Goal: Task Accomplishment & Management: Use online tool/utility

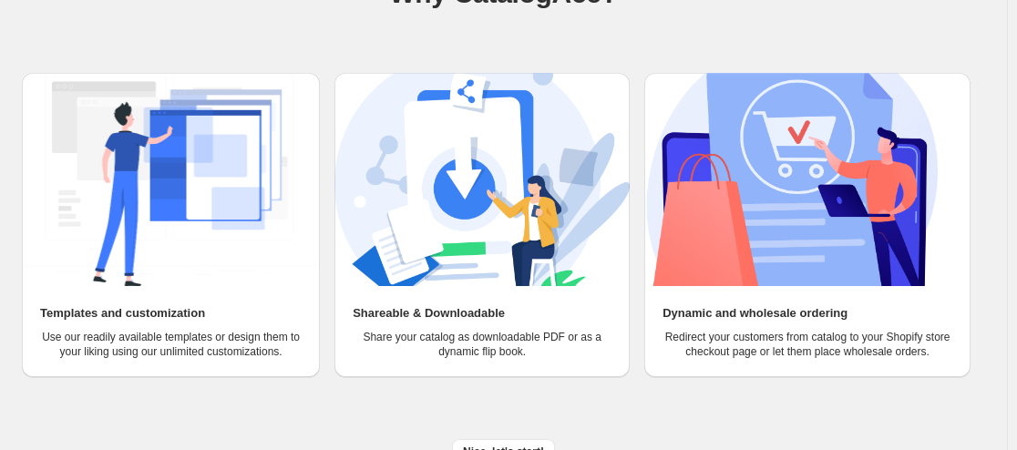
scroll to position [197, 0]
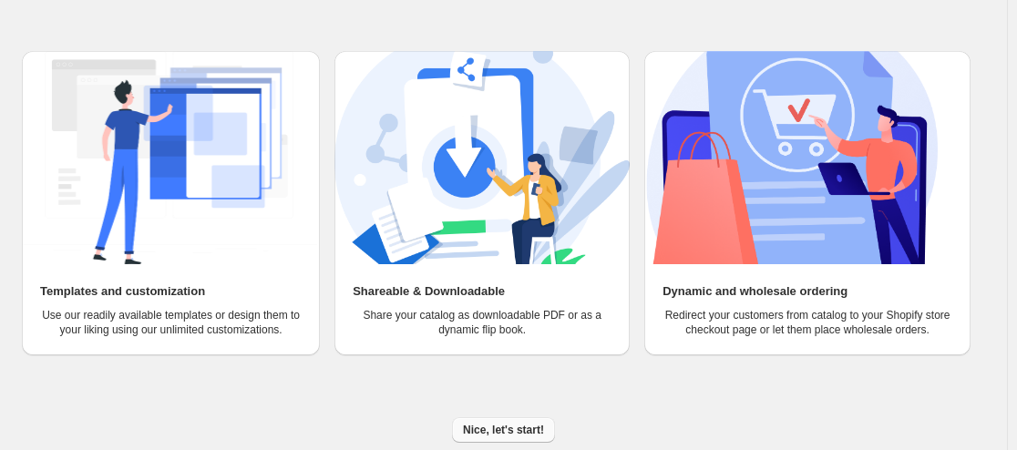
click at [518, 418] on button "Nice, let's start!" at bounding box center [503, 430] width 103 height 26
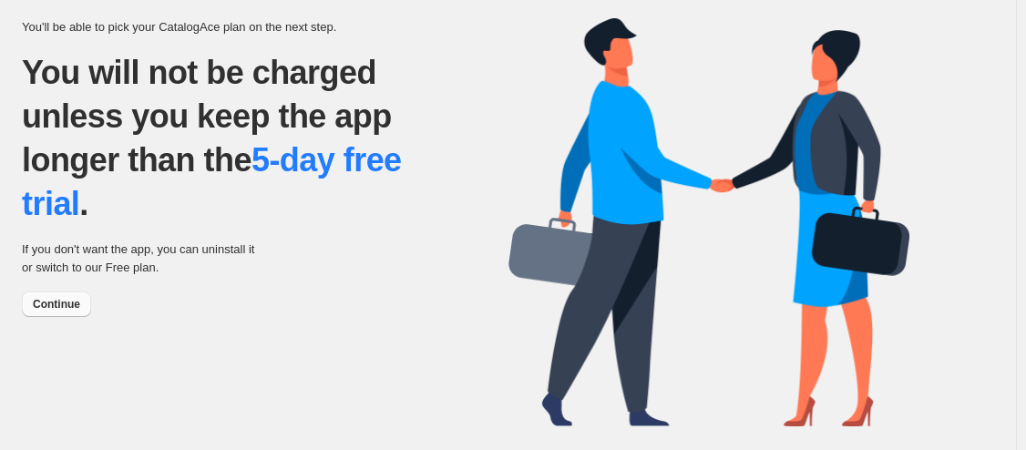
click at [37, 303] on span "Continue" at bounding box center [56, 304] width 47 height 15
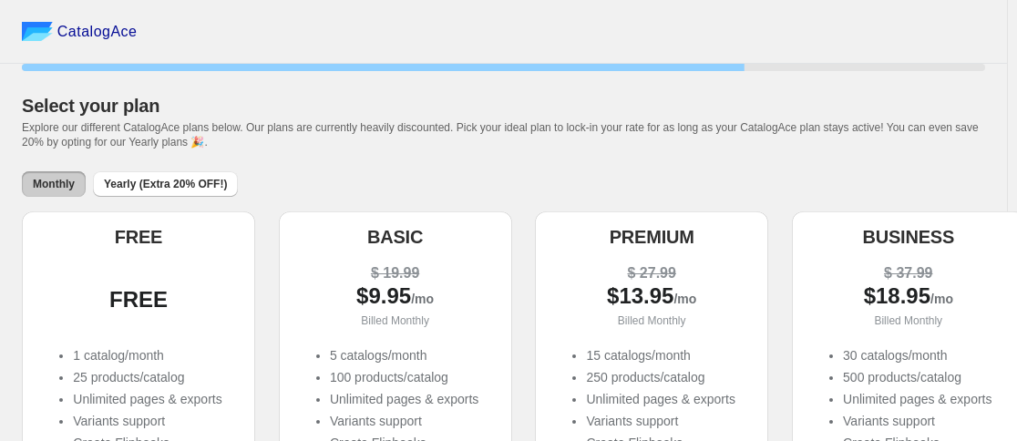
click at [123, 342] on div "FREE 1 catalog/month 25 products/catalog Unlimited pages & exports Variants sup…" at bounding box center [138, 395] width 204 height 295
click at [128, 371] on li "25 products/catalog" at bounding box center [147, 377] width 149 height 18
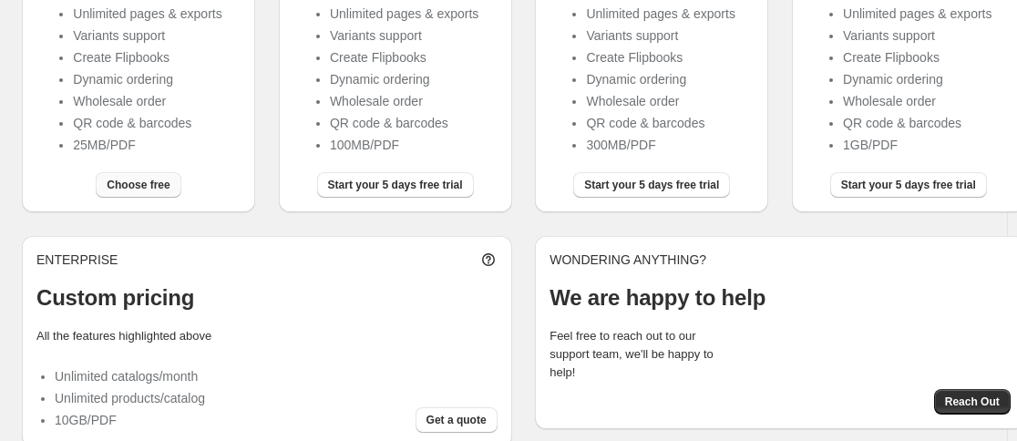
click at [120, 178] on button "Choose free" at bounding box center [138, 185] width 85 height 26
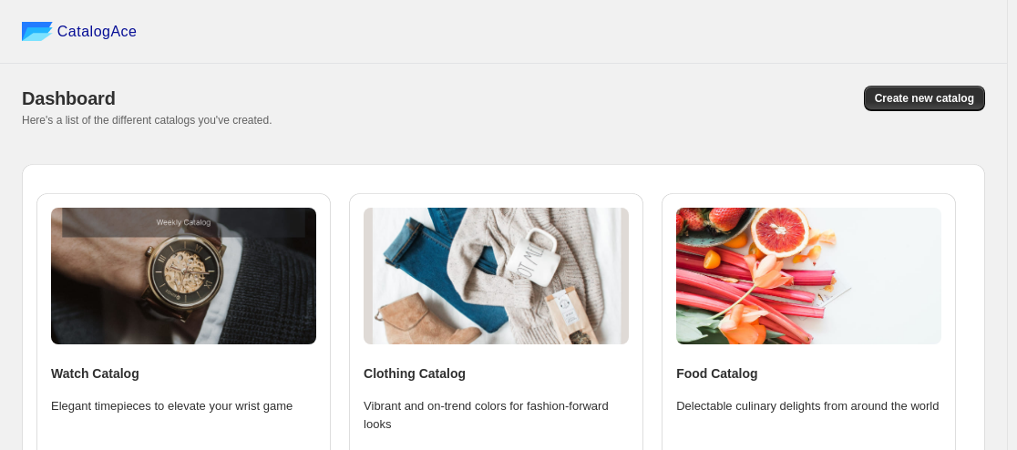
click at [624, 86] on div "Create new catalog" at bounding box center [741, 99] width 488 height 26
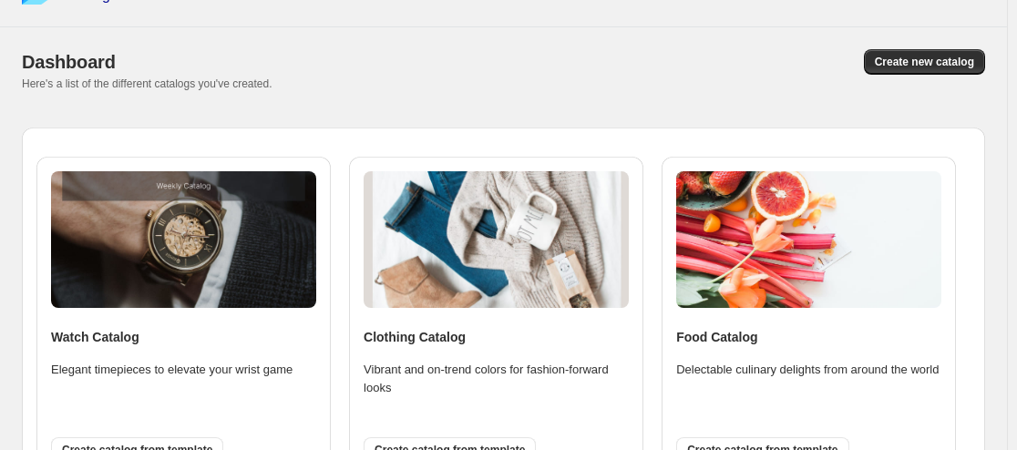
scroll to position [138, 0]
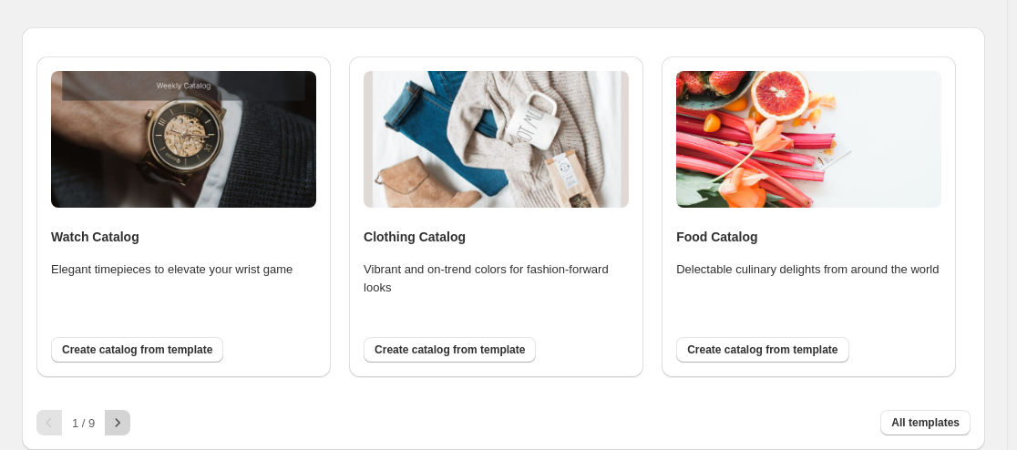
click at [125, 426] on icon "button" at bounding box center [117, 423] width 18 height 18
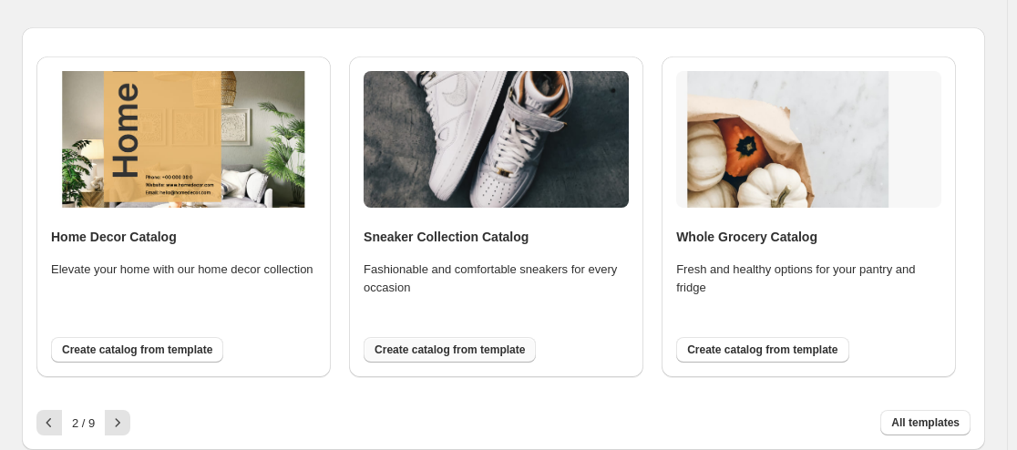
click at [427, 339] on button "Create catalog from template" at bounding box center [450, 350] width 172 height 26
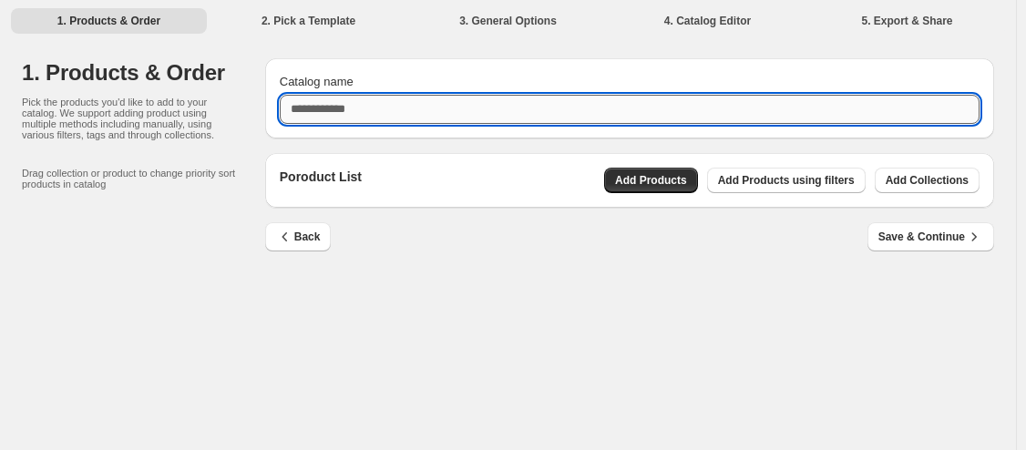
click at [564, 118] on input "Catalog name" at bounding box center [630, 109] width 700 height 29
type input "**********"
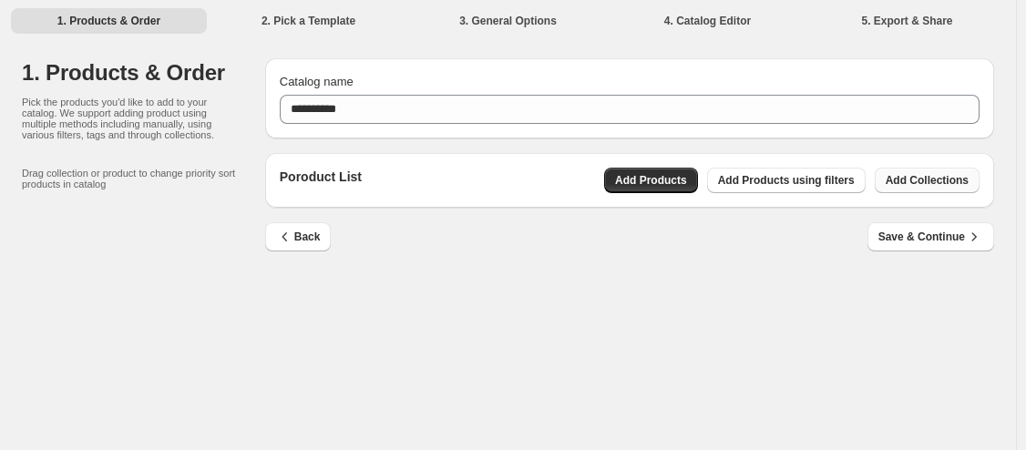
click at [888, 186] on button "Add Collections" at bounding box center [927, 181] width 105 height 26
click at [659, 176] on span "Add Products" at bounding box center [651, 180] width 72 height 15
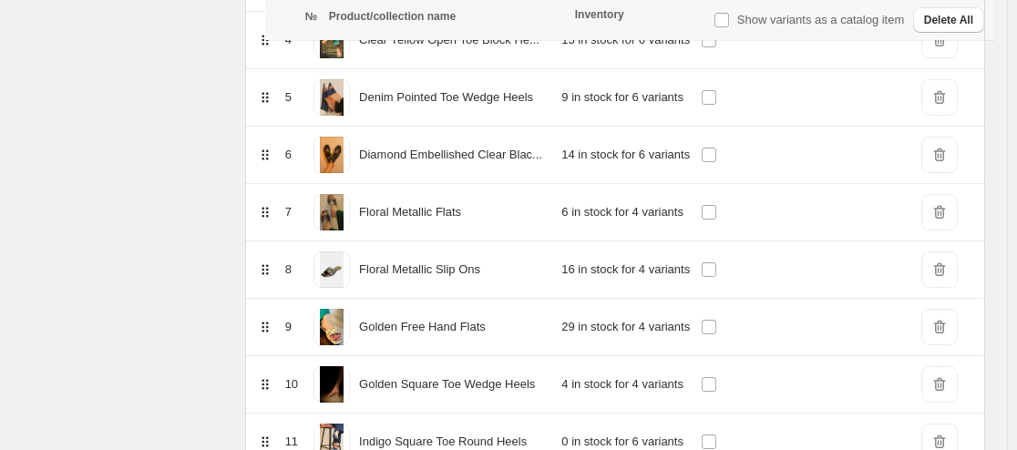
scroll to position [994, 0]
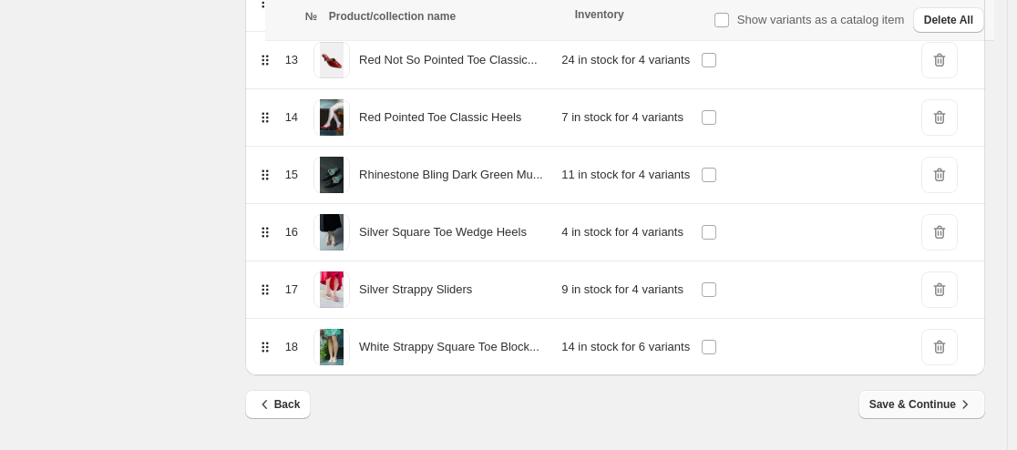
click at [931, 405] on span "Save & Continue" at bounding box center [921, 404] width 105 height 18
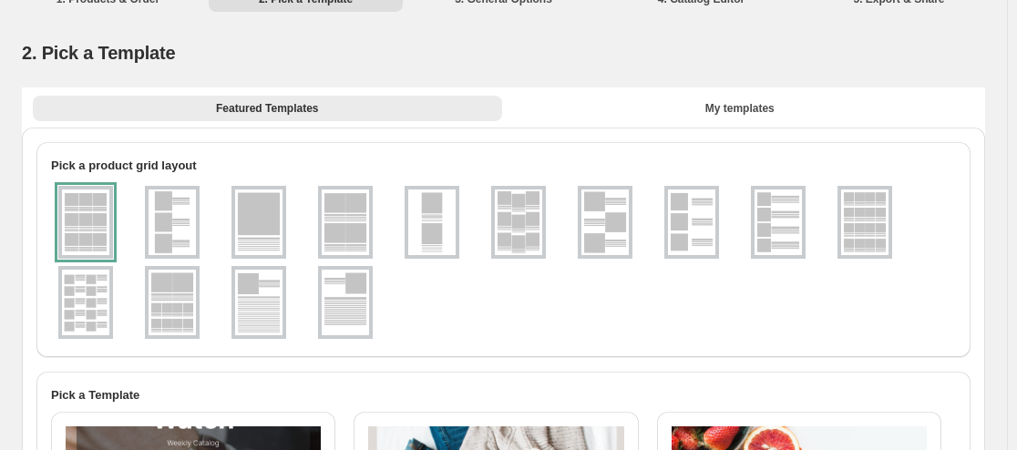
scroll to position [0, 0]
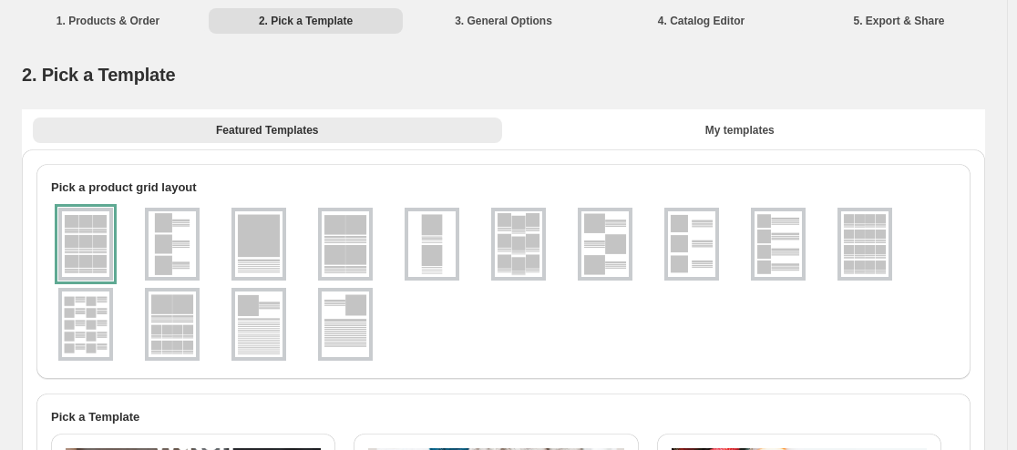
click at [188, 262] on img at bounding box center [172, 244] width 47 height 66
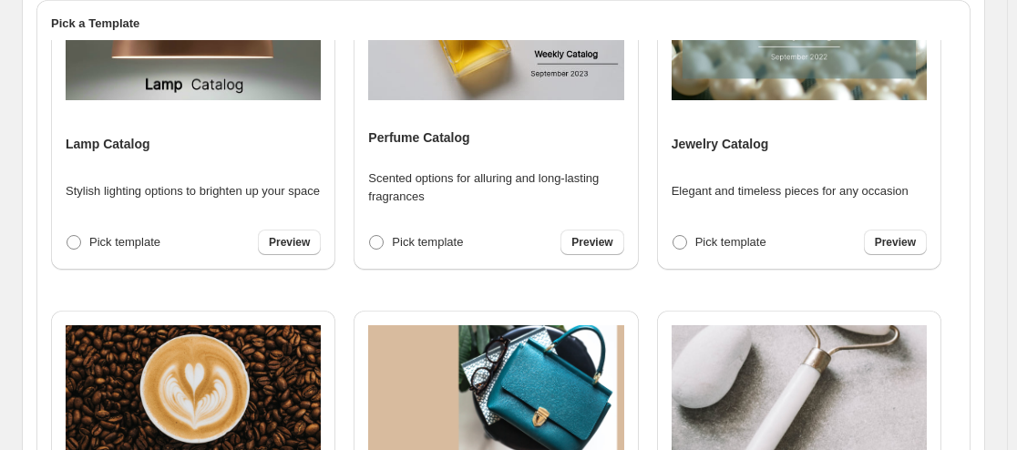
scroll to position [1253, 0]
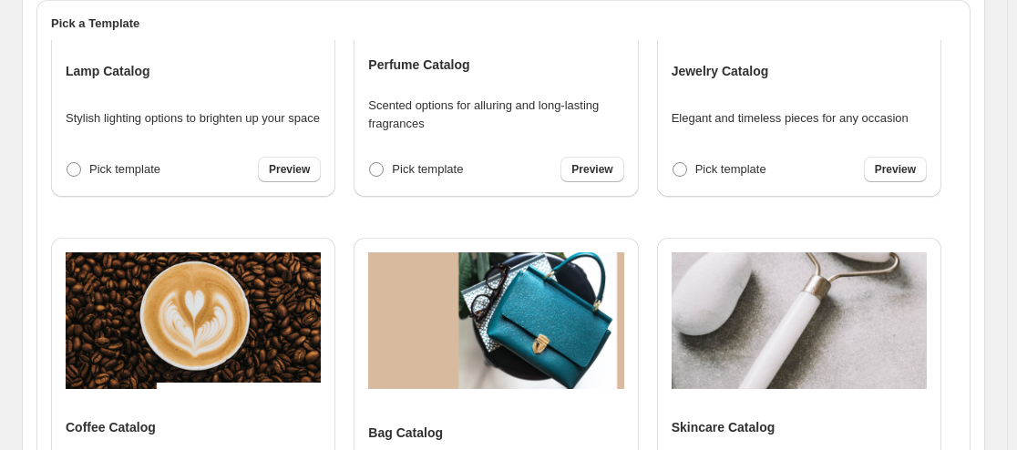
drag, startPoint x: 960, startPoint y: 269, endPoint x: 968, endPoint y: 400, distance: 131.5
click at [968, 400] on div "Watch Catalog Elegant timepieces to elevate your wrist game Pick template Previ…" at bounding box center [503, 408] width 934 height 751
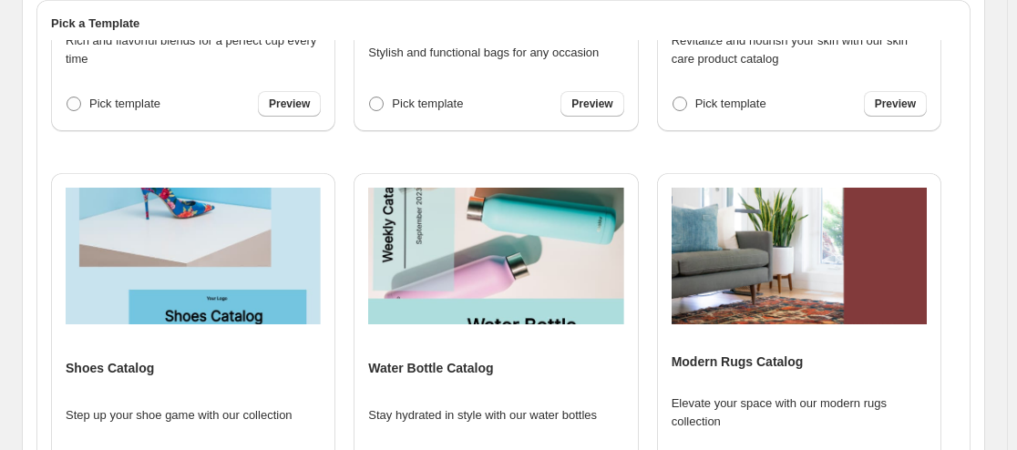
scroll to position [1693, 0]
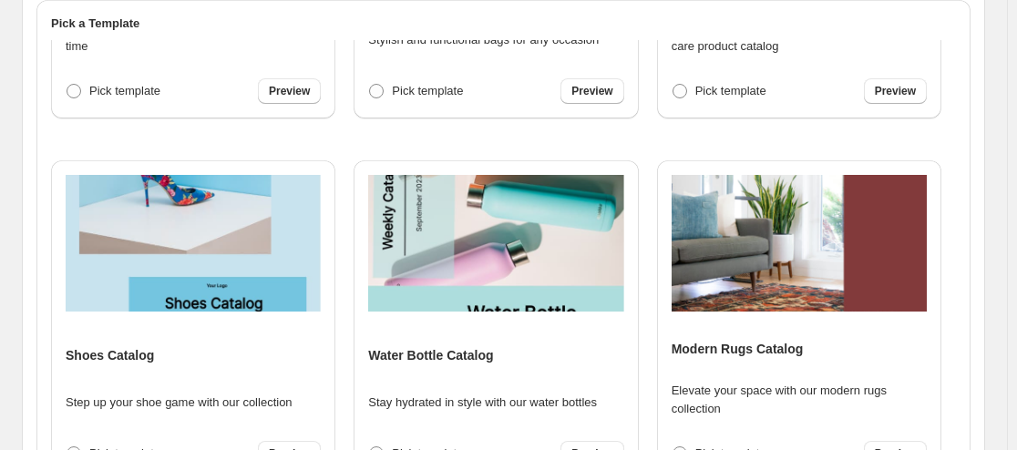
click at [965, 427] on div "Watch Catalog Elegant timepieces to elevate your wrist game Pick template Previ…" at bounding box center [503, 408] width 934 height 751
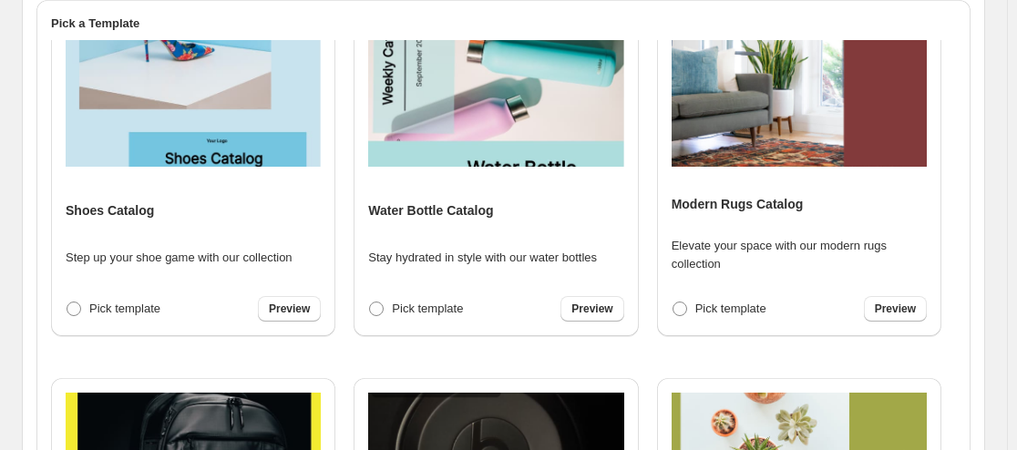
scroll to position [1843, 0]
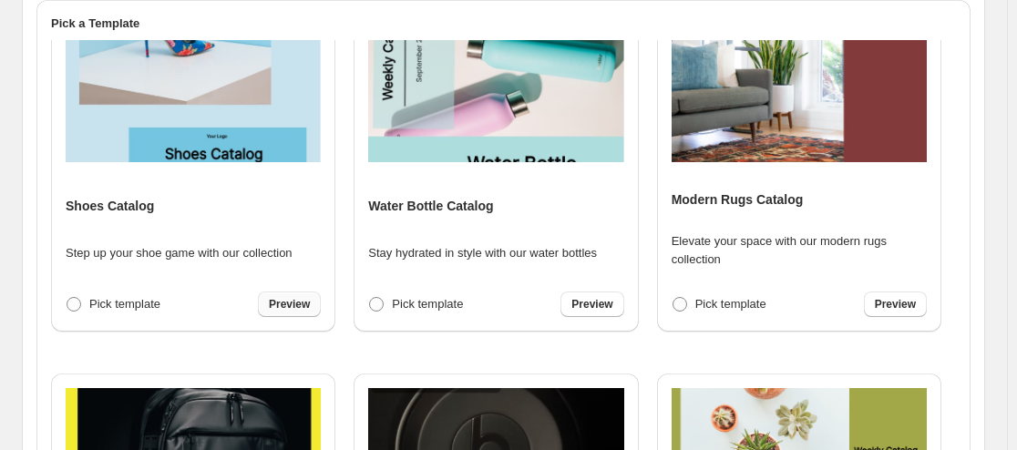
click at [301, 303] on span "Preview" at bounding box center [289, 304] width 41 height 15
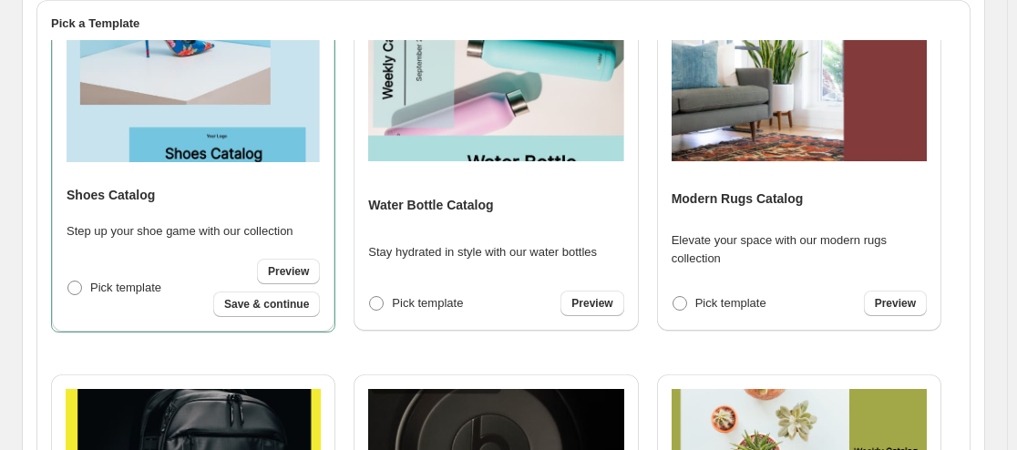
scroll to position [787, 0]
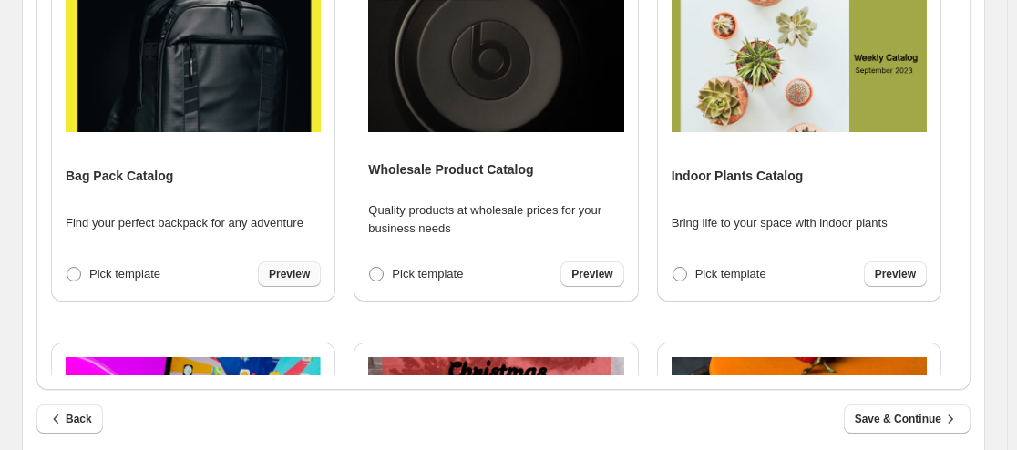
click at [312, 267] on link "Preview" at bounding box center [289, 275] width 63 height 26
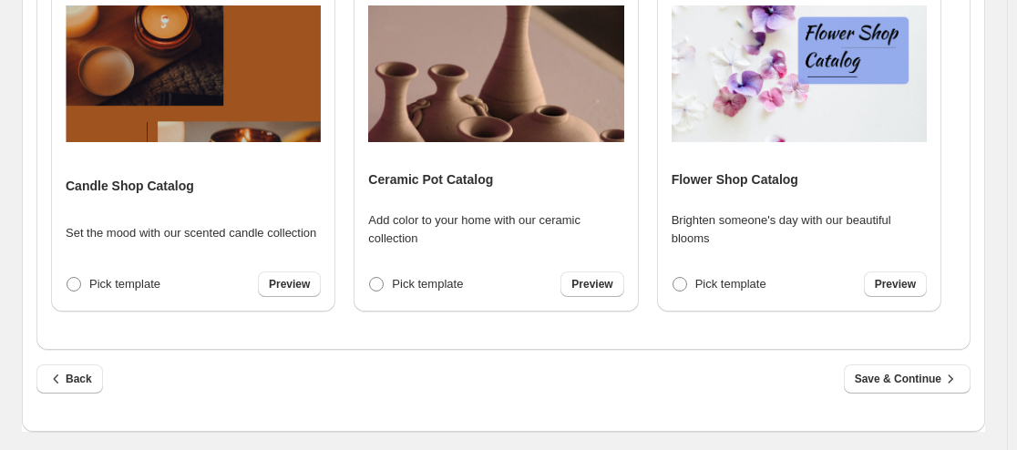
scroll to position [2533, 0]
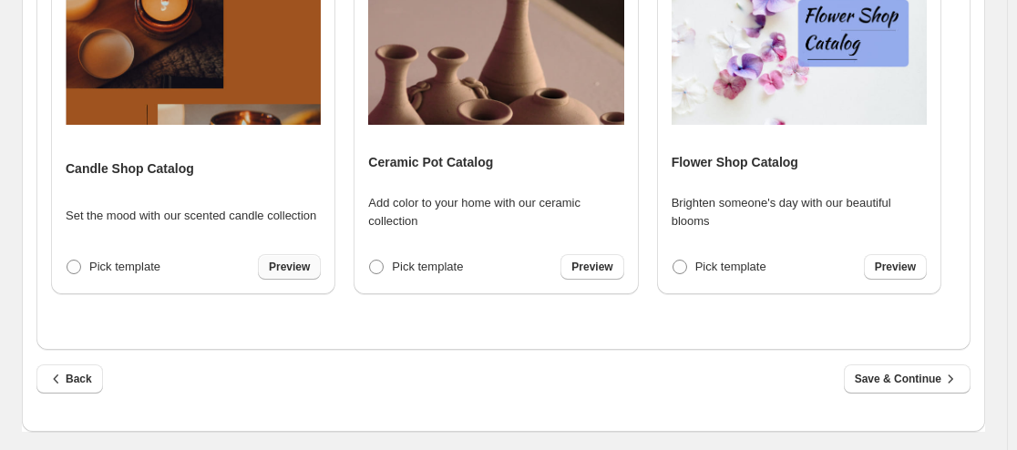
click at [287, 274] on link "Preview" at bounding box center [289, 267] width 63 height 26
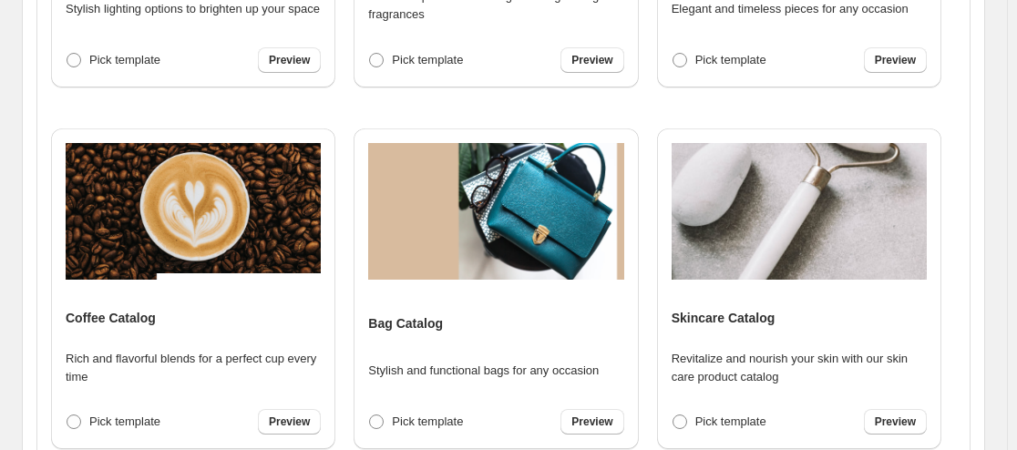
scroll to position [507, 0]
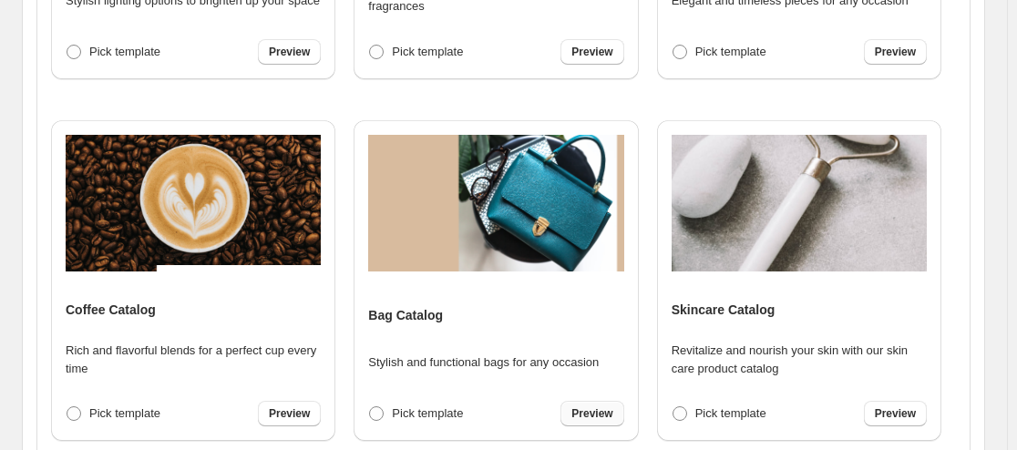
click at [590, 412] on span "Preview" at bounding box center [591, 413] width 41 height 15
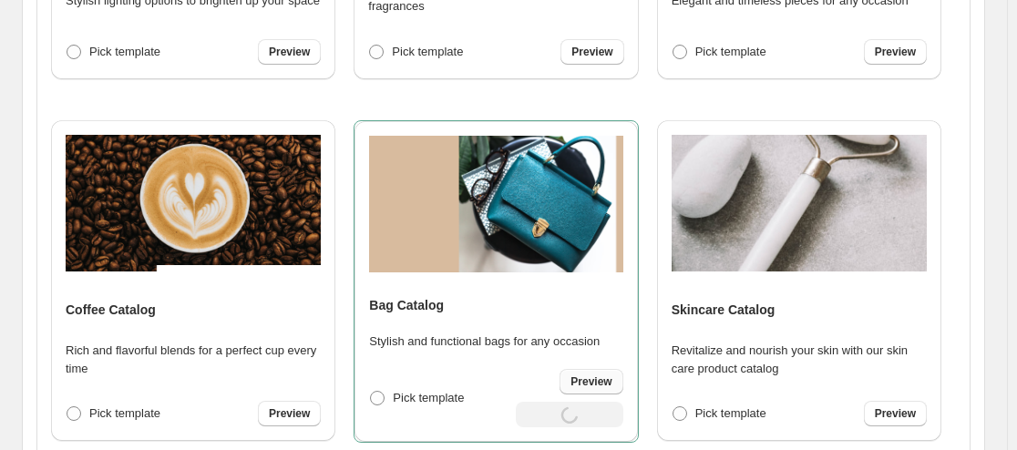
select select "**********"
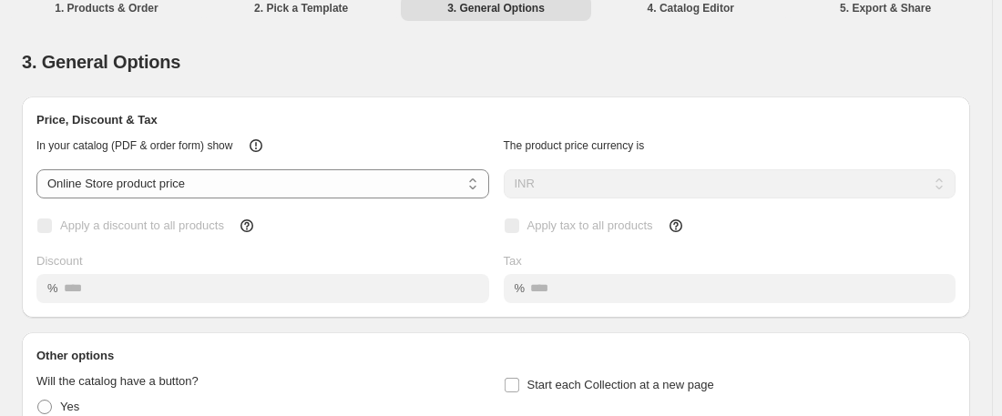
scroll to position [0, 0]
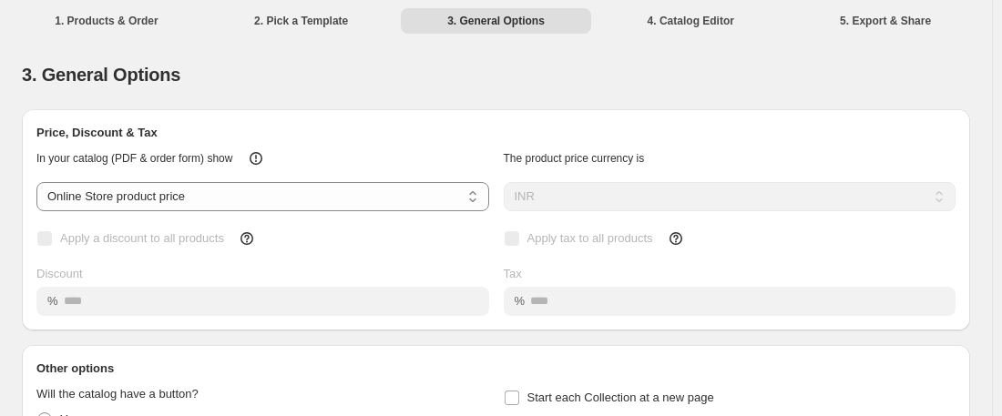
click at [334, 28] on li "2. Pick a Template" at bounding box center [301, 20] width 191 height 26
click at [307, 22] on li "2. Pick a Template" at bounding box center [301, 20] width 191 height 26
click at [118, 26] on li "1. Products & Order" at bounding box center [106, 20] width 191 height 26
click at [114, 21] on li "1. Products & Order" at bounding box center [106, 20] width 191 height 26
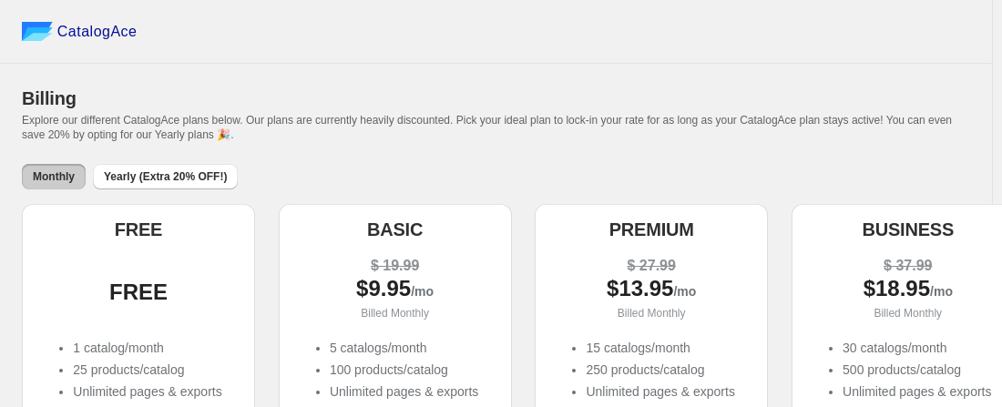
drag, startPoint x: 62, startPoint y: 314, endPoint x: 74, endPoint y: 323, distance: 14.9
click at [74, 323] on div "FREE" at bounding box center [138, 289] width 204 height 69
click at [138, 289] on div "FREE" at bounding box center [138, 292] width 204 height 18
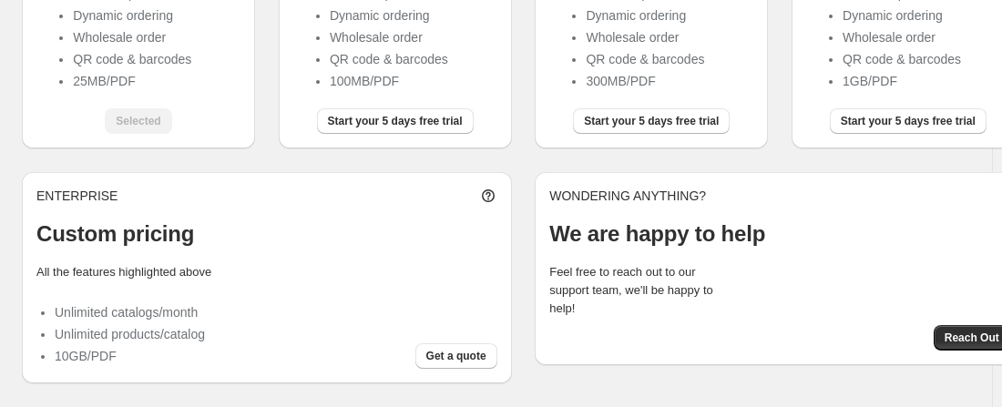
scroll to position [87, 0]
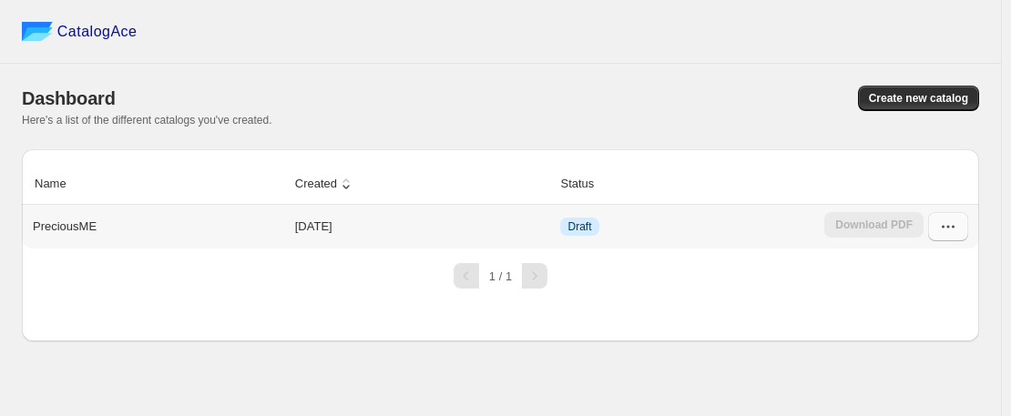
click at [945, 233] on icon "button" at bounding box center [949, 227] width 18 height 18
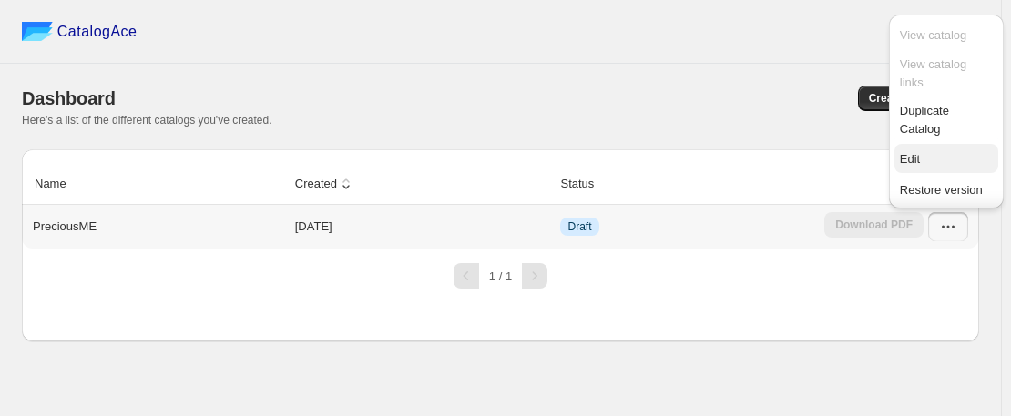
click at [929, 159] on span "Edit" at bounding box center [946, 159] width 93 height 18
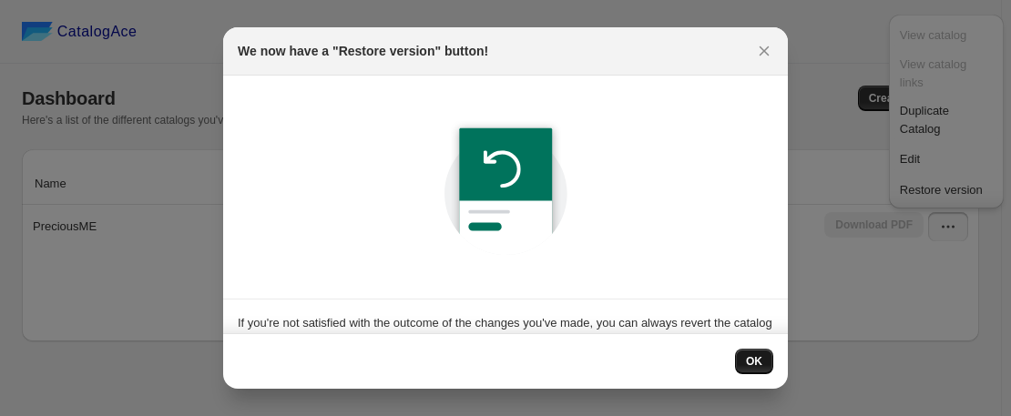
click at [744, 355] on button "OK" at bounding box center [754, 362] width 38 height 26
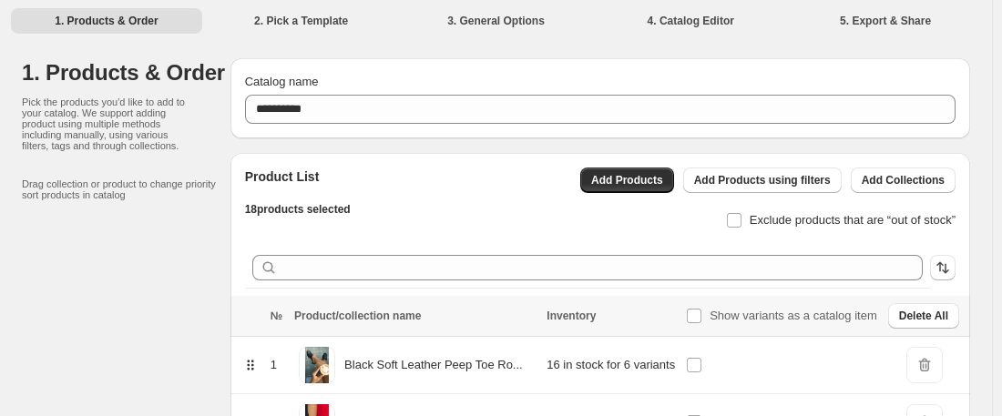
click at [329, 24] on li "2. Pick a Template" at bounding box center [301, 20] width 191 height 26
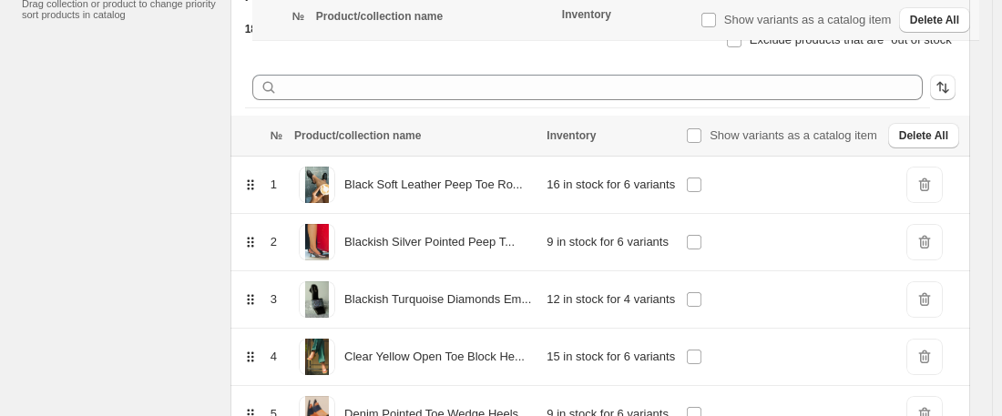
scroll to position [1028, 0]
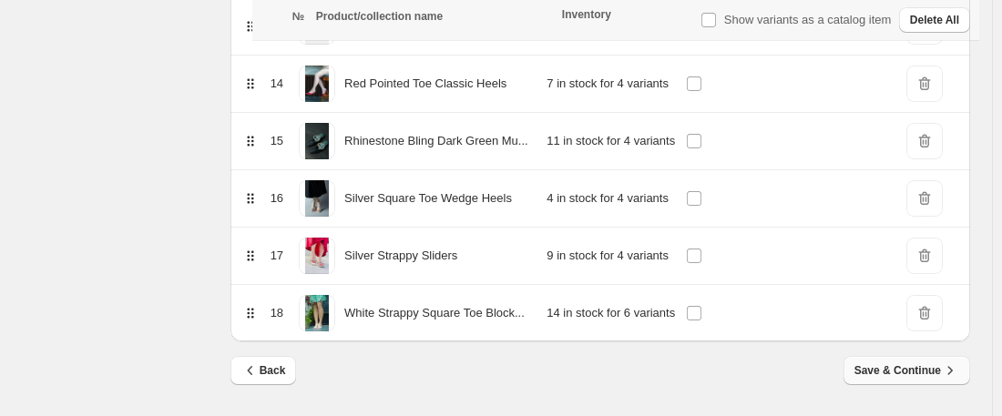
click at [920, 366] on span "Save & Continue" at bounding box center [907, 371] width 105 height 18
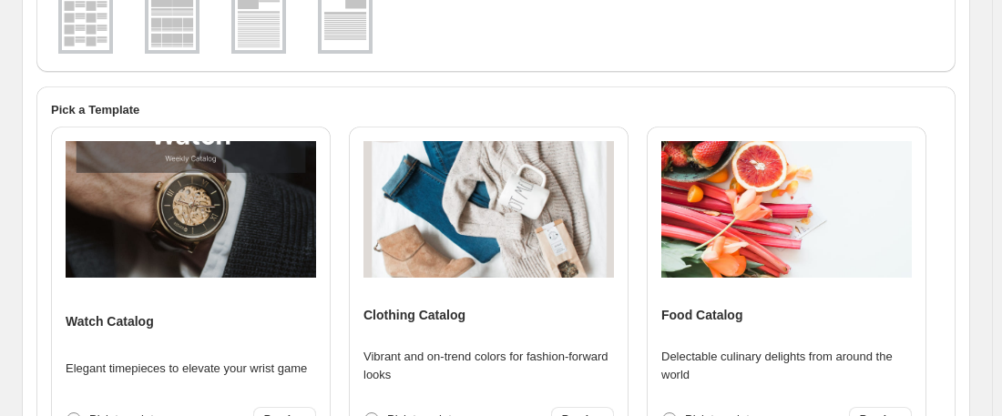
scroll to position [419, 0]
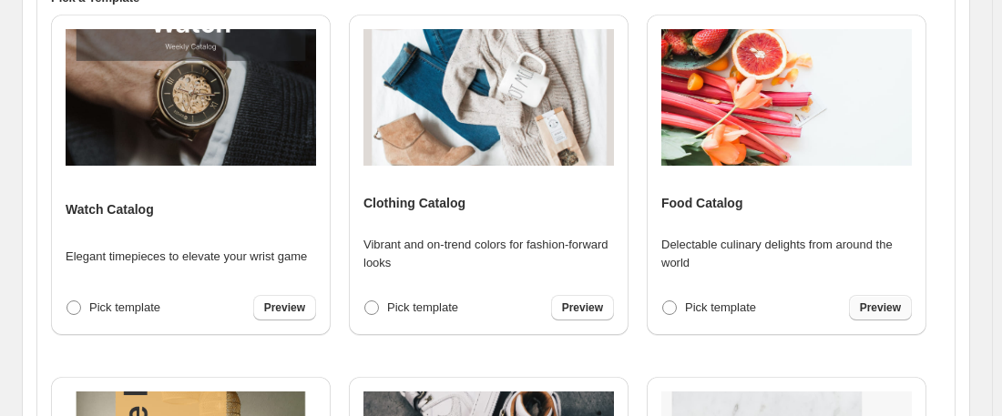
click at [876, 307] on span "Preview" at bounding box center [880, 308] width 41 height 15
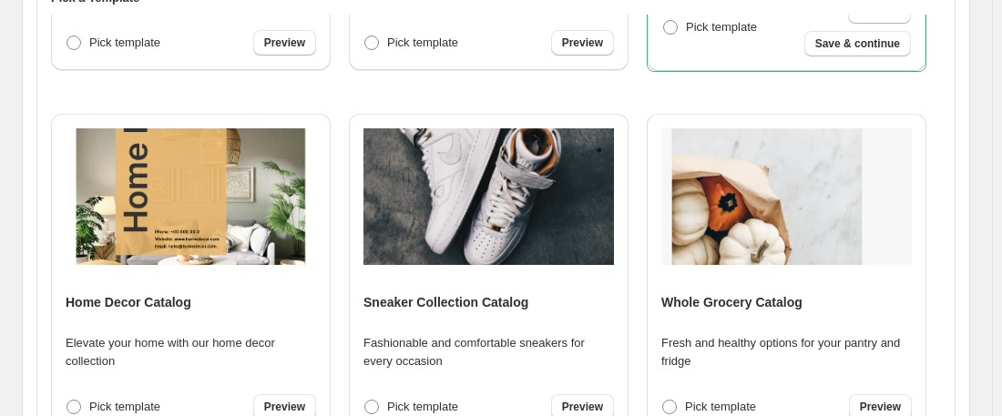
scroll to position [282, 0]
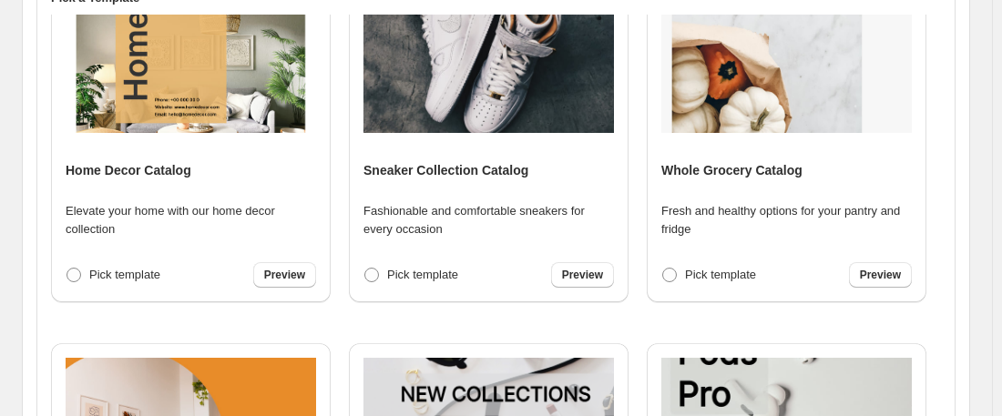
click at [936, 164] on div "Watch Catalog Elegant timepieces to elevate your wrist game Pick template Previ…" at bounding box center [496, 379] width 890 height 729
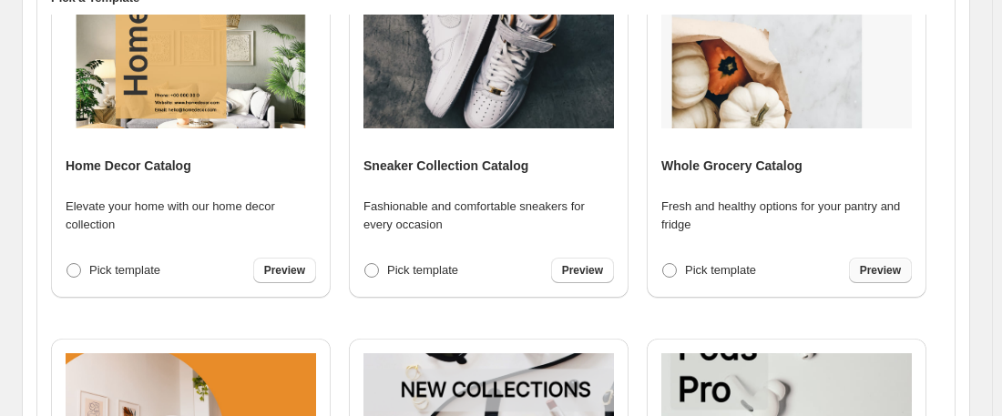
click at [867, 270] on span "Preview" at bounding box center [880, 270] width 41 height 15
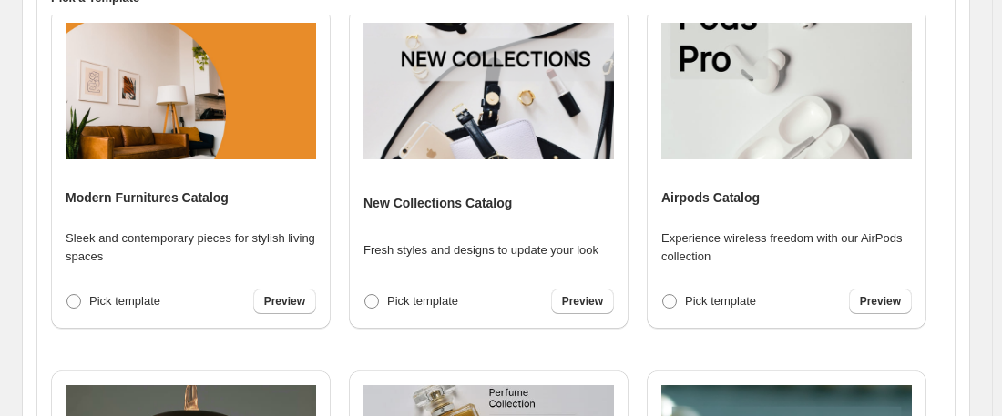
scroll to position [742, 0]
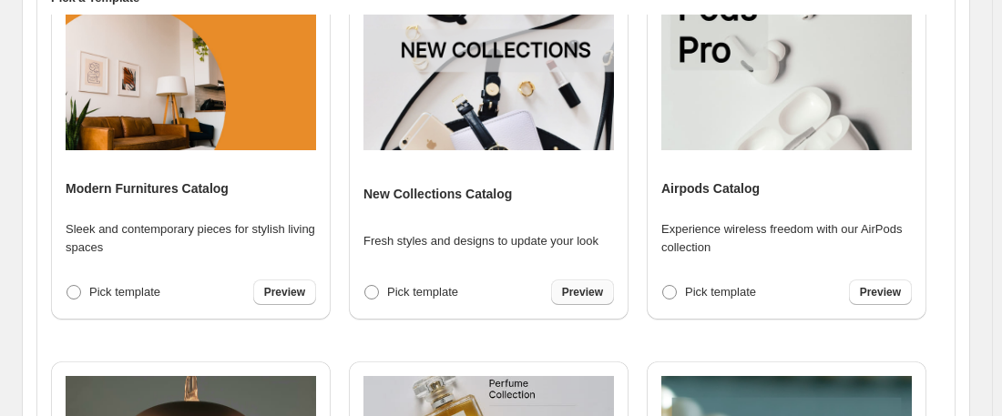
click at [575, 287] on span "Preview" at bounding box center [582, 292] width 41 height 15
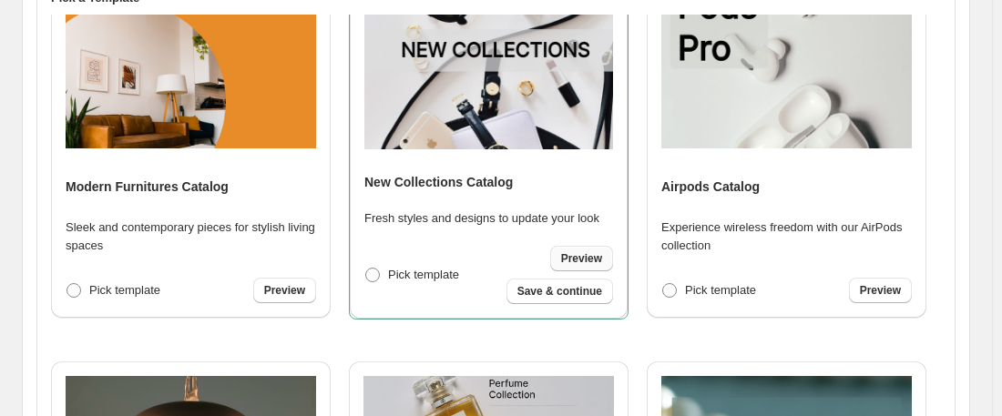
scroll to position [740, 0]
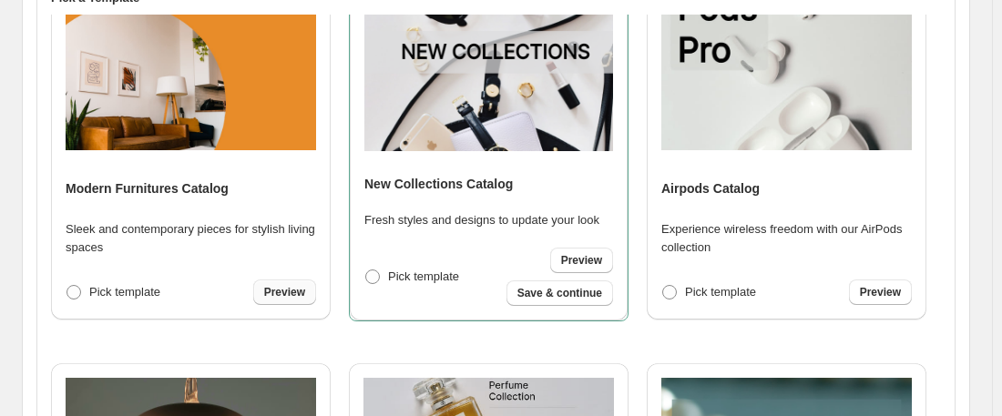
click at [280, 302] on link "Preview" at bounding box center [284, 293] width 63 height 26
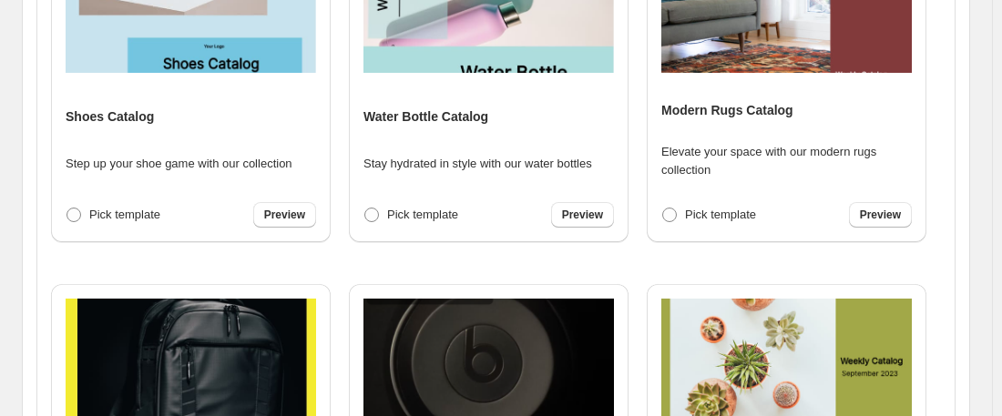
scroll to position [649, 0]
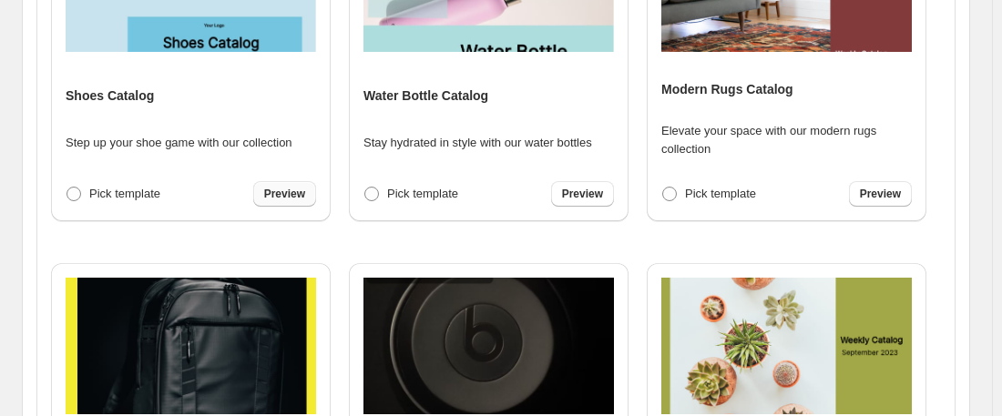
click at [283, 188] on span "Preview" at bounding box center [284, 194] width 41 height 15
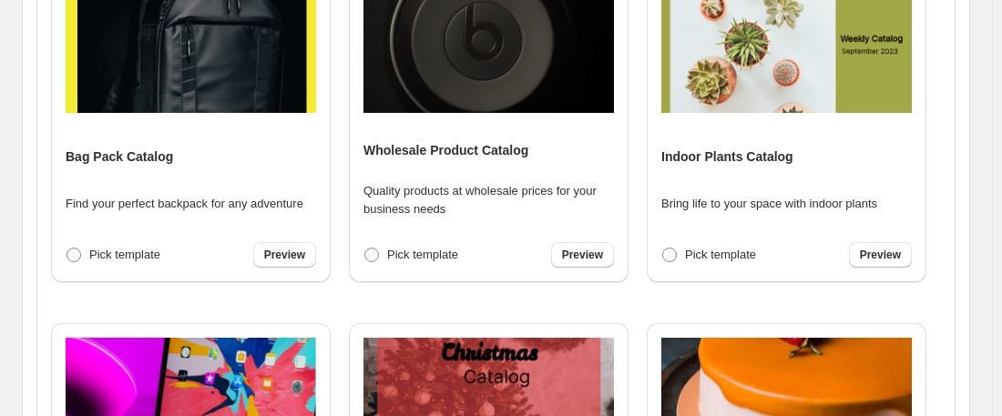
scroll to position [2008, 0]
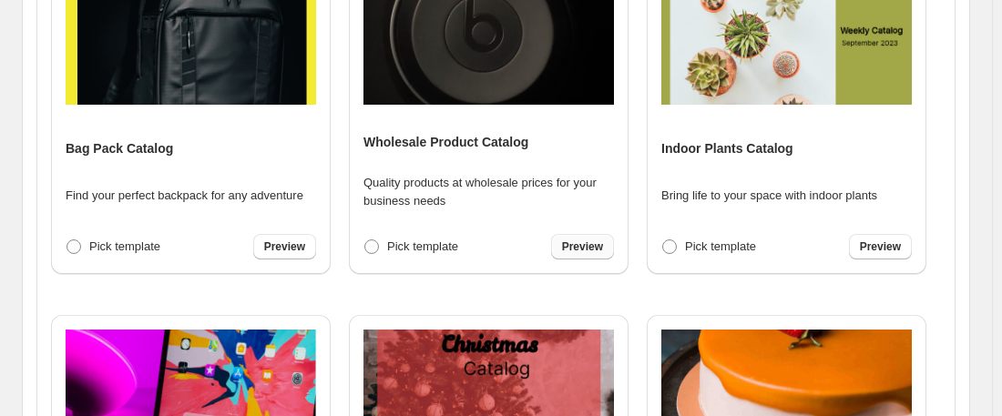
click at [587, 251] on span "Preview" at bounding box center [582, 247] width 41 height 15
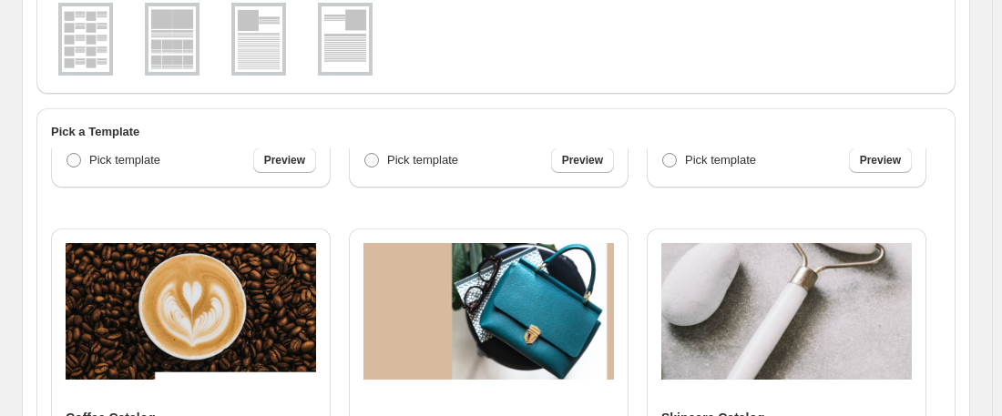
scroll to position [0, 0]
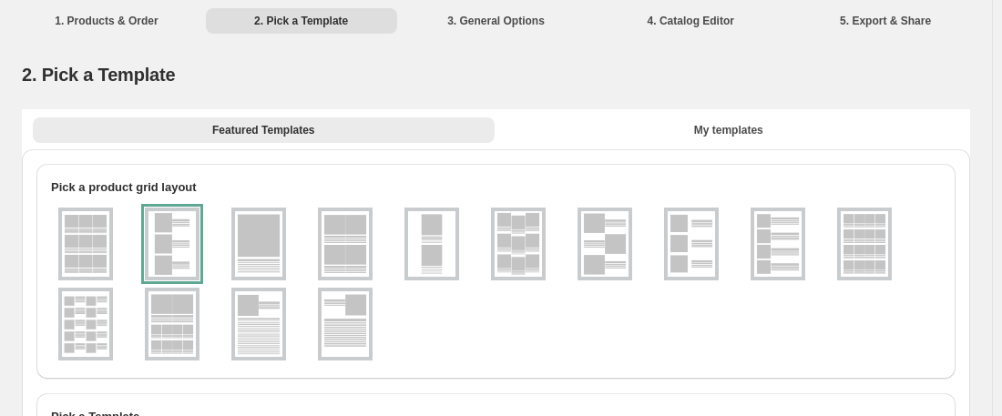
click at [259, 274] on img at bounding box center [258, 244] width 47 height 66
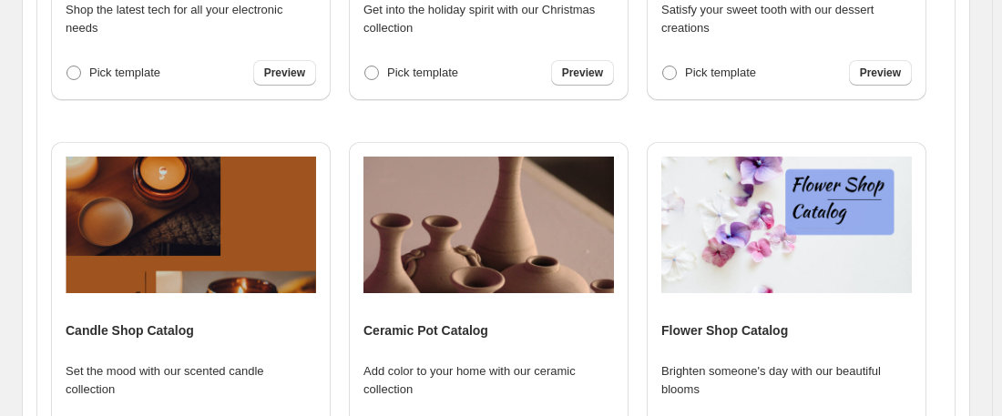
scroll to position [662, 0]
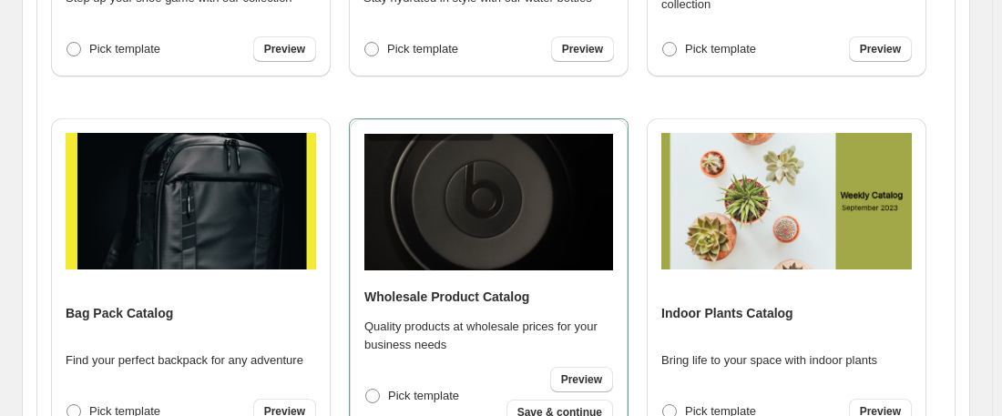
scroll to position [1815, 0]
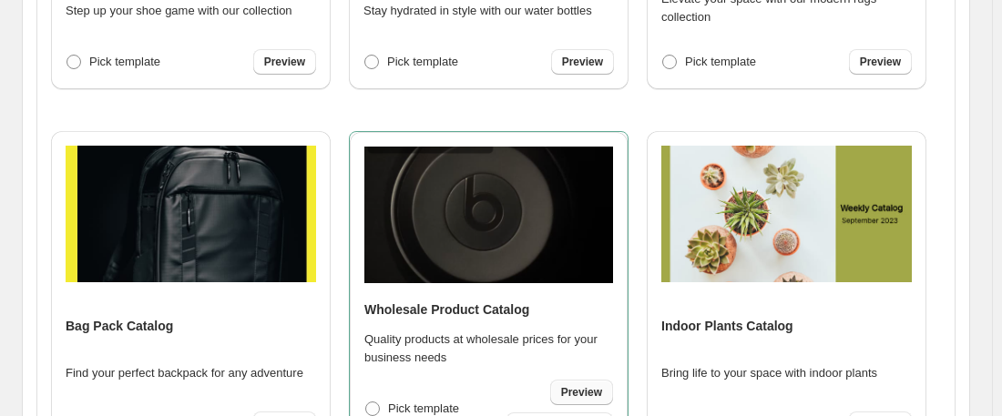
click at [585, 391] on span "Preview" at bounding box center [581, 392] width 41 height 15
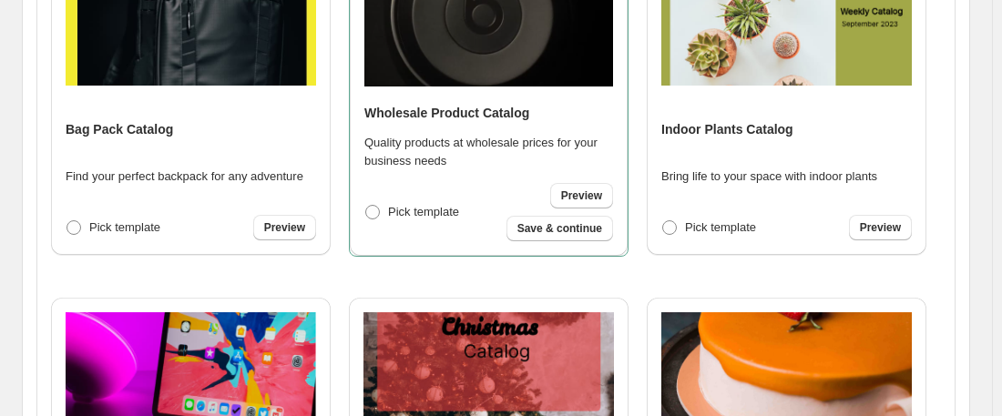
scroll to position [2038, 0]
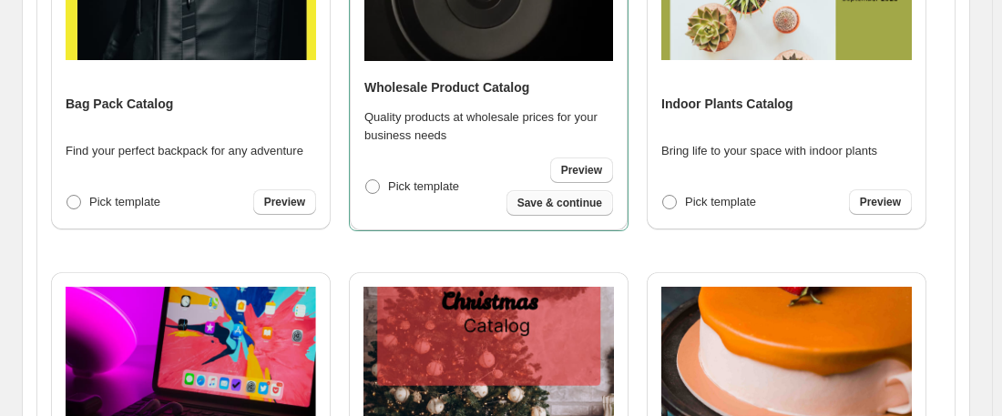
click at [545, 200] on span "Save & continue" at bounding box center [560, 203] width 85 height 15
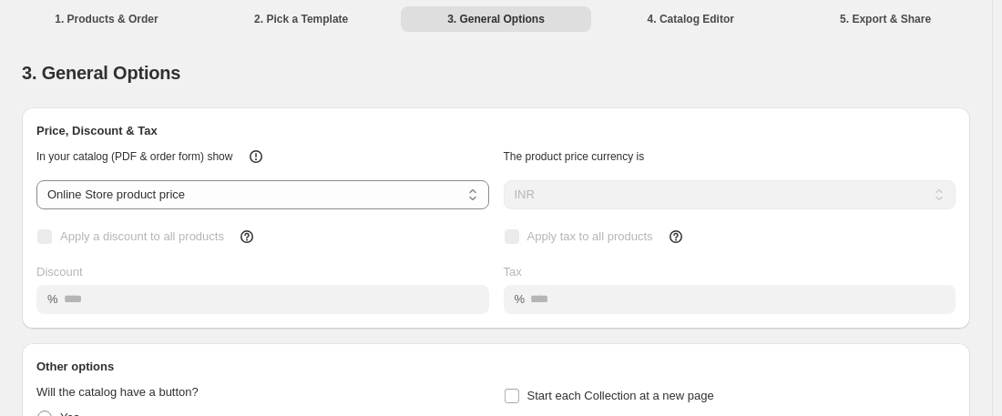
scroll to position [0, 0]
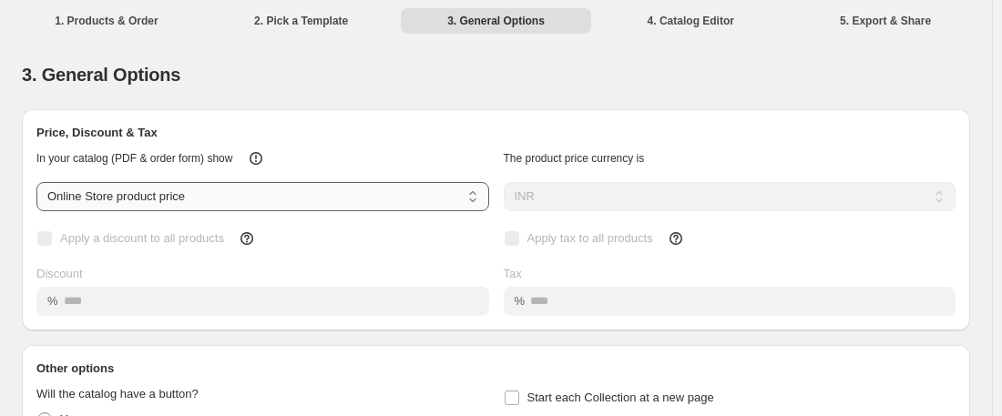
click at [420, 198] on select "**********" at bounding box center [262, 196] width 453 height 29
select select "****"
click at [36, 182] on select "**********" at bounding box center [262, 196] width 453 height 29
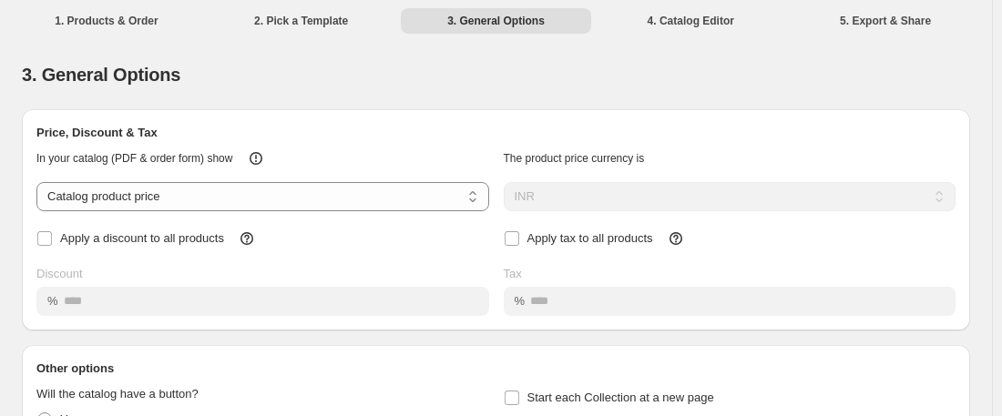
click at [421, 270] on div "Discount" at bounding box center [262, 274] width 453 height 18
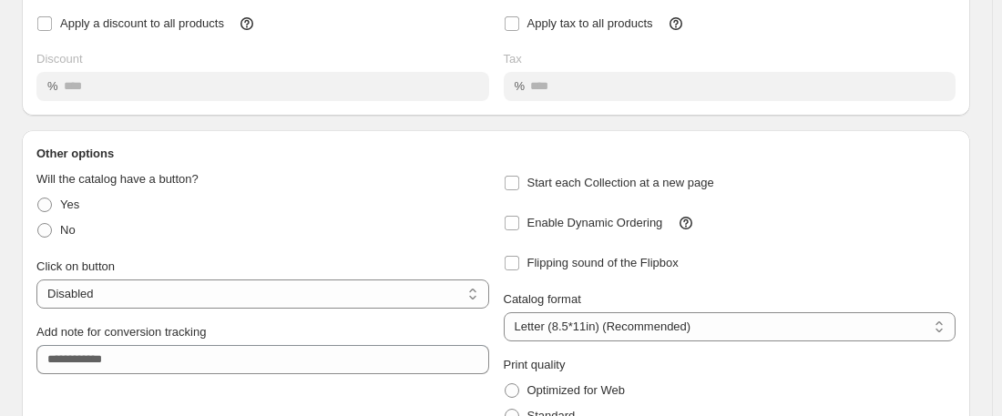
scroll to position [222, 0]
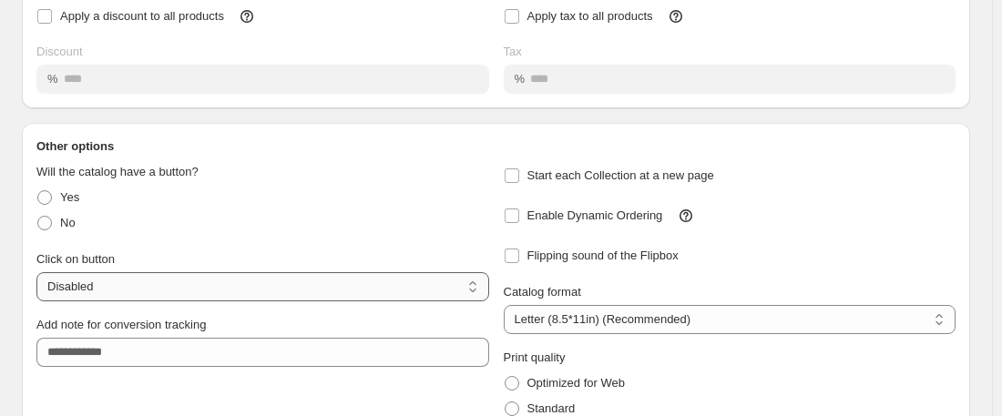
click at [404, 290] on select "**********" at bounding box center [262, 286] width 453 height 29
click at [419, 244] on div "**********" at bounding box center [255, 269] width 467 height 66
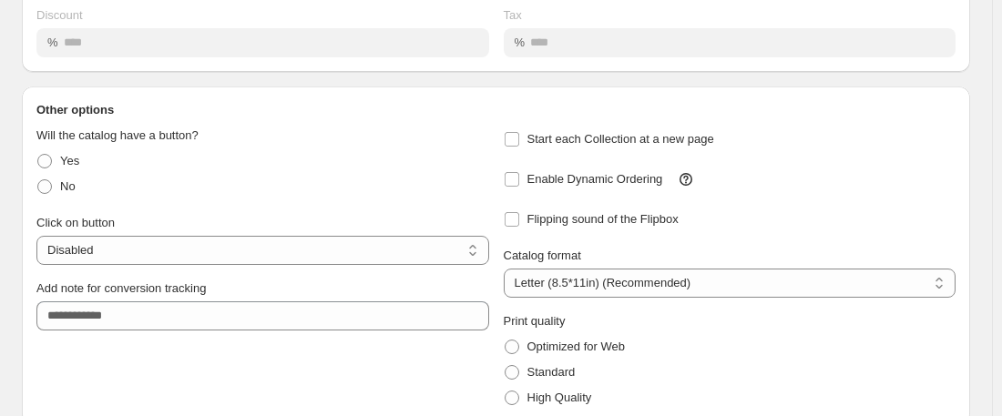
scroll to position [295, 0]
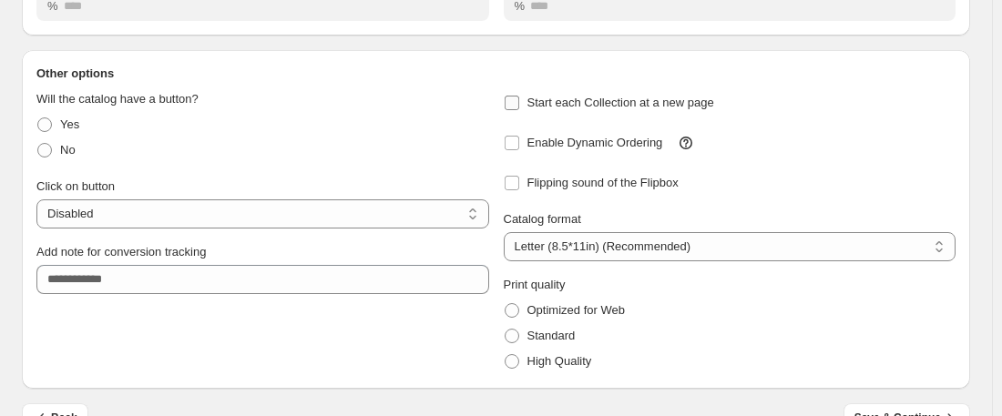
click at [570, 104] on span "Start each Collection at a new page" at bounding box center [621, 103] width 187 height 14
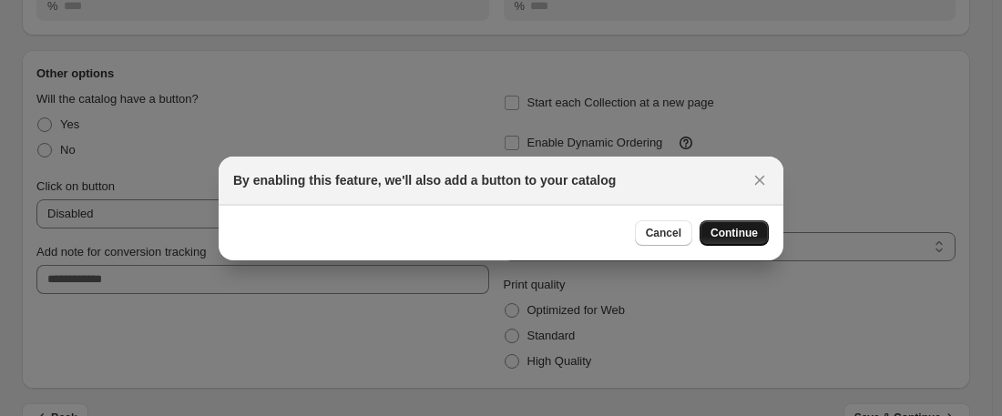
click at [740, 235] on span "Continue" at bounding box center [734, 233] width 47 height 15
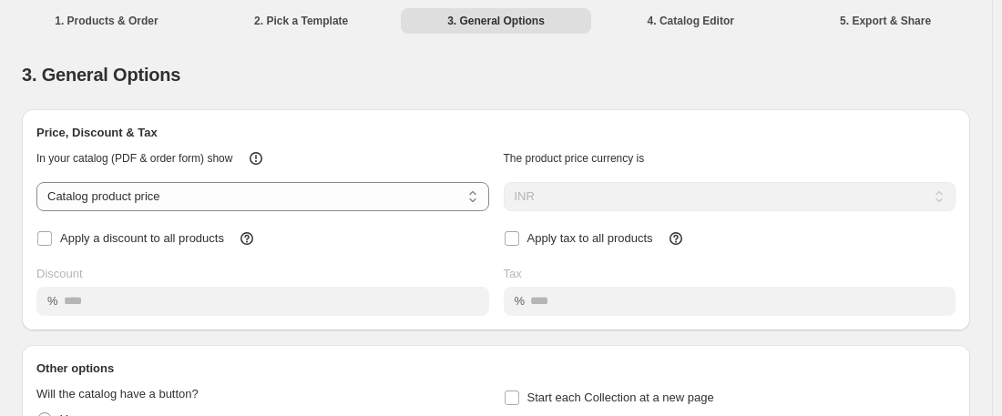
scroll to position [295, 0]
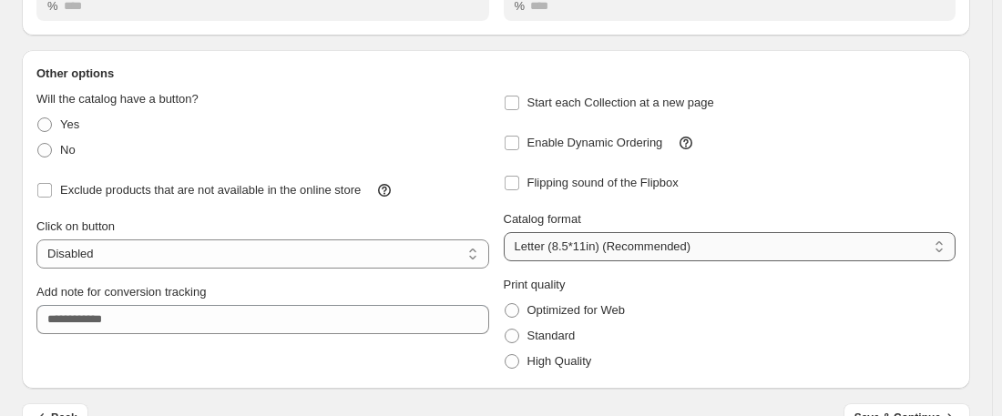
click at [593, 247] on select "**********" at bounding box center [730, 246] width 453 height 29
click at [564, 364] on span "High Quality" at bounding box center [560, 361] width 65 height 14
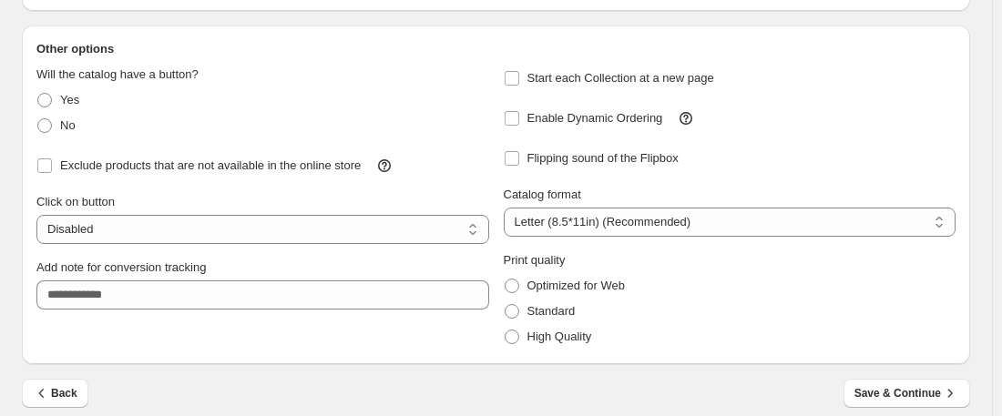
scroll to position [335, 0]
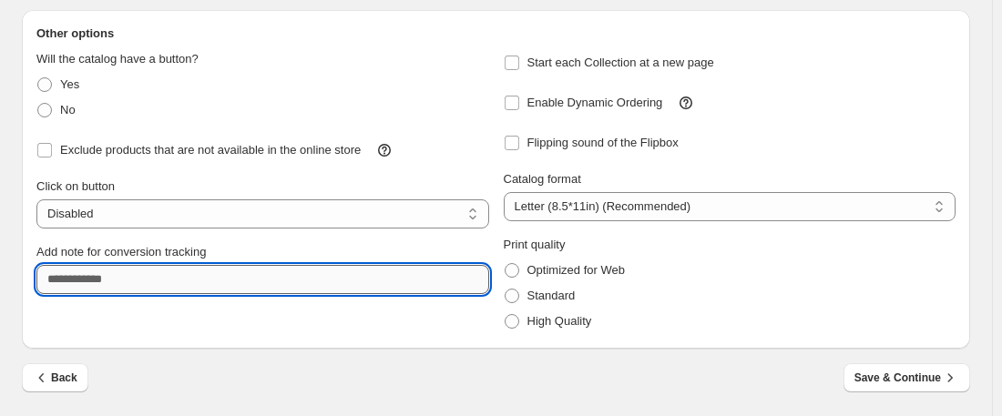
click at [258, 280] on input "Add note for conversion tracking" at bounding box center [262, 279] width 453 height 29
type input "**********"
click at [923, 379] on span "Save & Continue" at bounding box center [907, 378] width 105 height 18
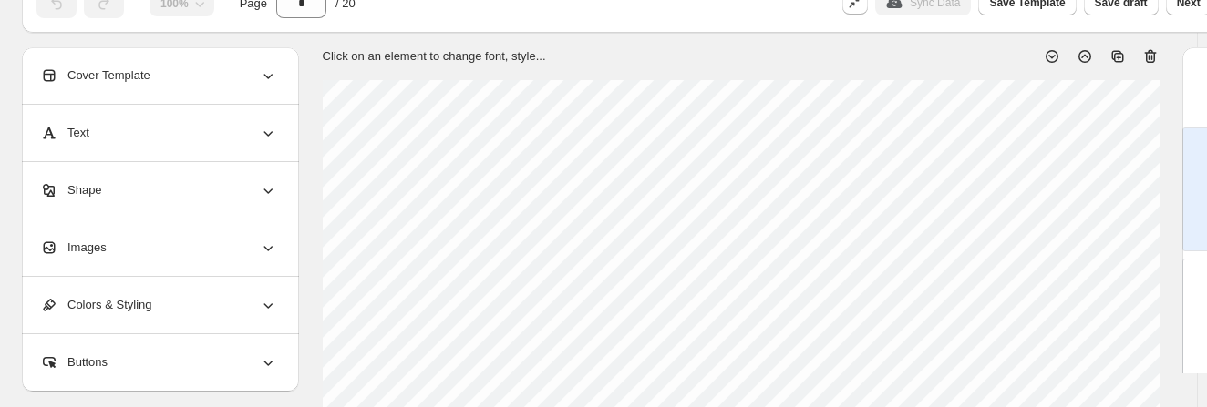
scroll to position [0, 0]
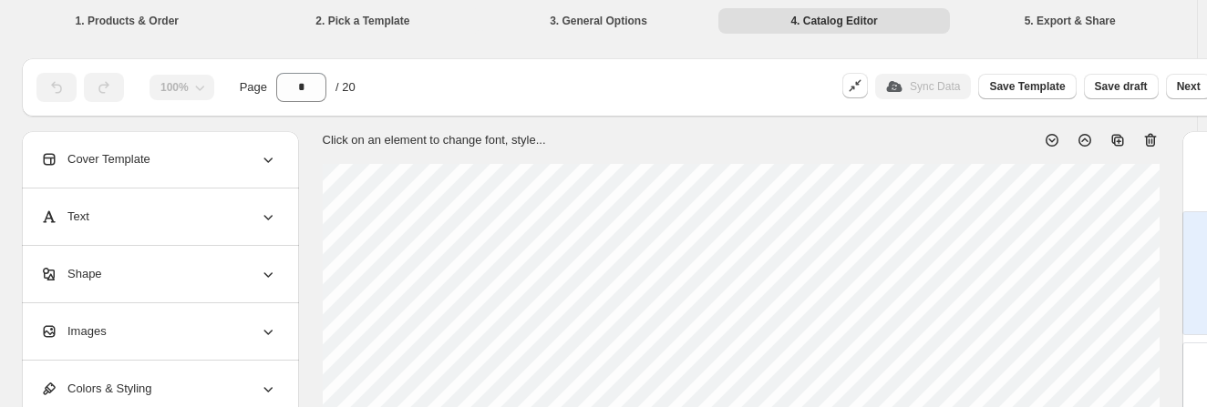
click at [1011, 137] on icon at bounding box center [1084, 140] width 18 height 18
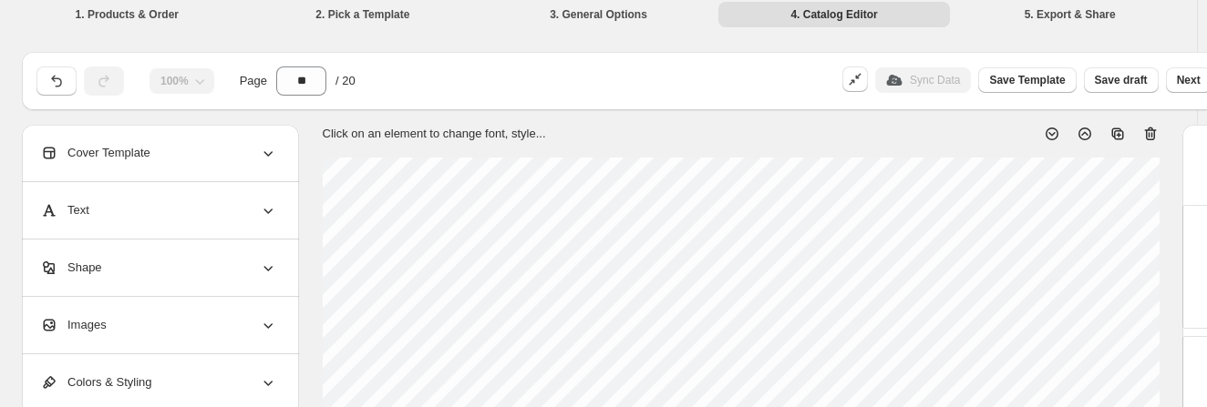
scroll to position [3, 0]
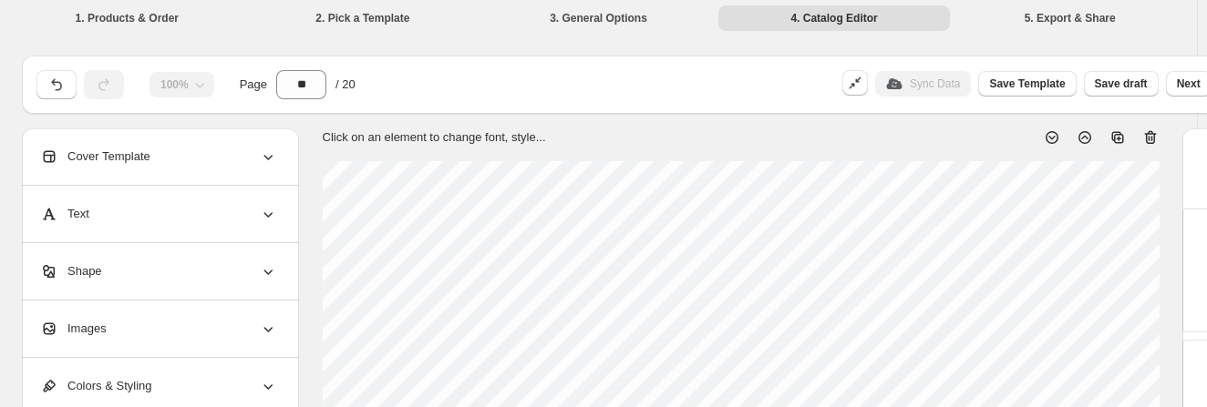
drag, startPoint x: 1213, startPoint y: 36, endPoint x: 1188, endPoint y: 37, distance: 24.6
click at [1011, 135] on icon at bounding box center [1084, 137] width 18 height 18
type input "**"
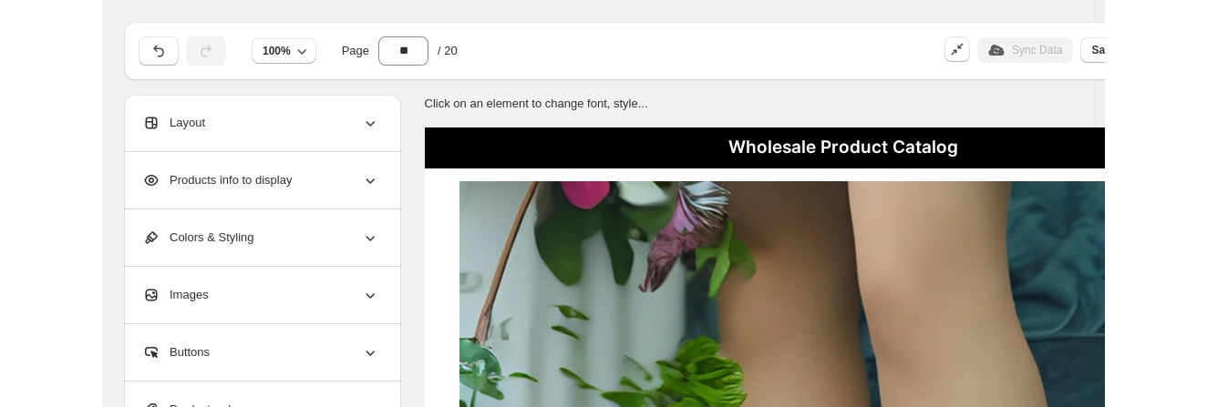
scroll to position [0, 0]
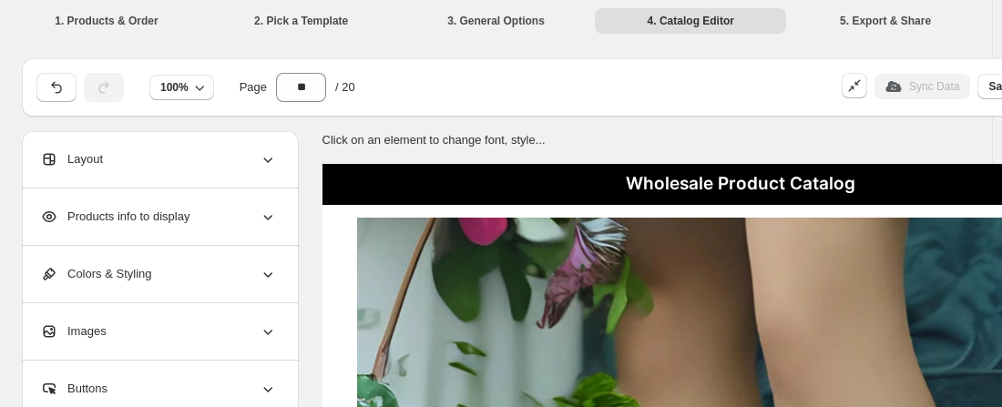
click at [985, 27] on ul "1. Products & Order 2. Pick a Template 3. General Options 4. Catalog Editor 5. …" at bounding box center [496, 20] width 978 height 26
